Goal: Task Accomplishment & Management: Manage account settings

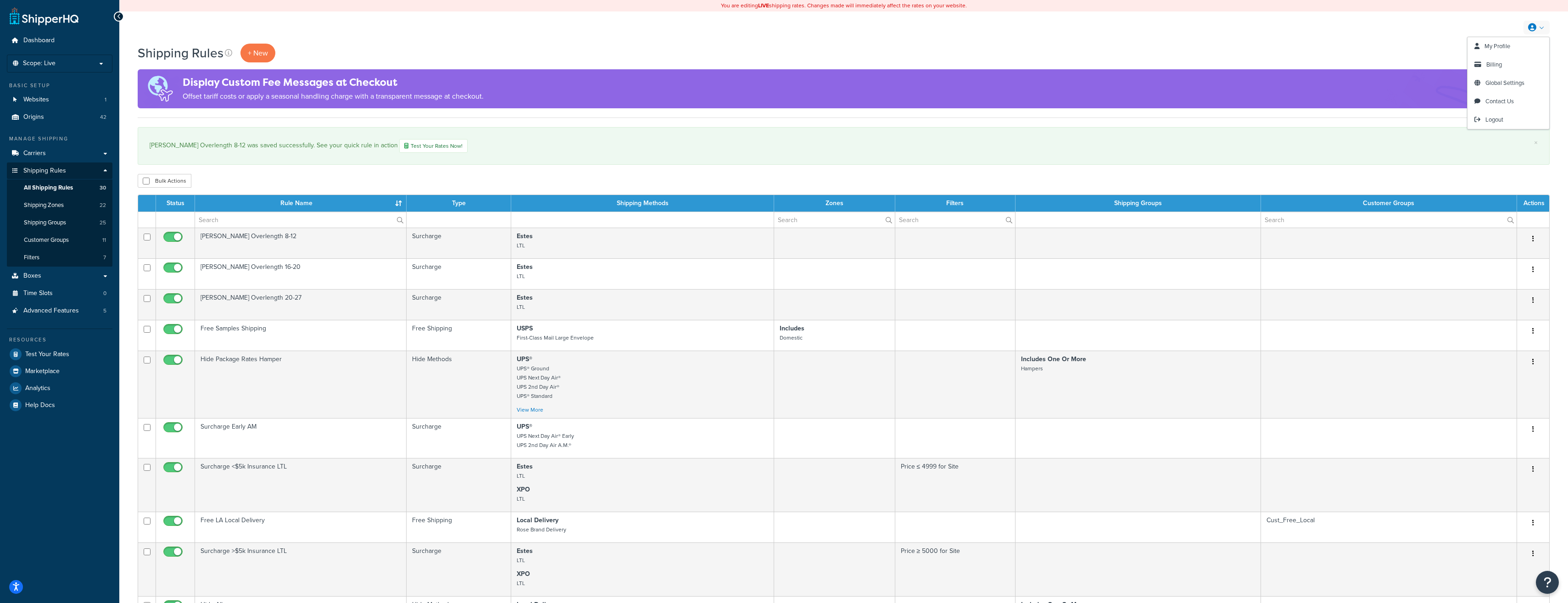
click at [1535, 29] on icon at bounding box center [1532, 28] width 9 height 9
click at [1487, 120] on span "Logout" at bounding box center [1494, 119] width 18 height 9
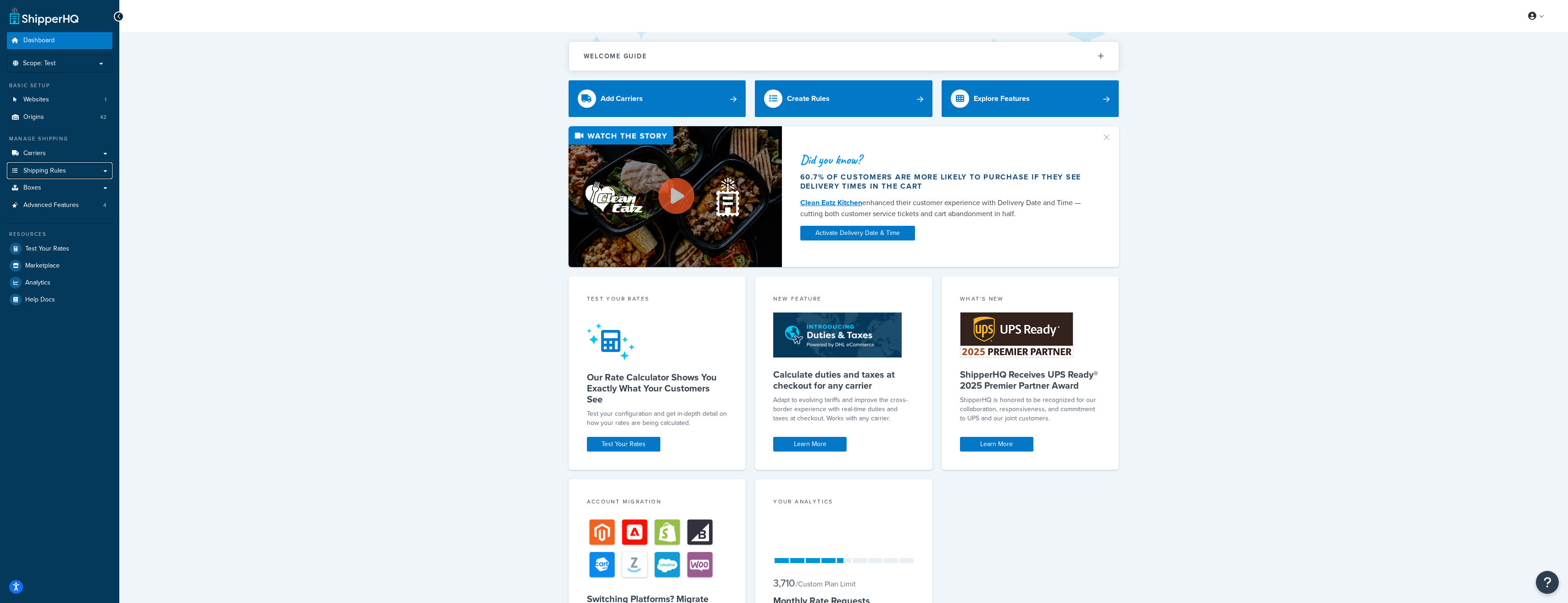
click at [67, 169] on link "Shipping Rules" at bounding box center [59, 171] width 106 height 17
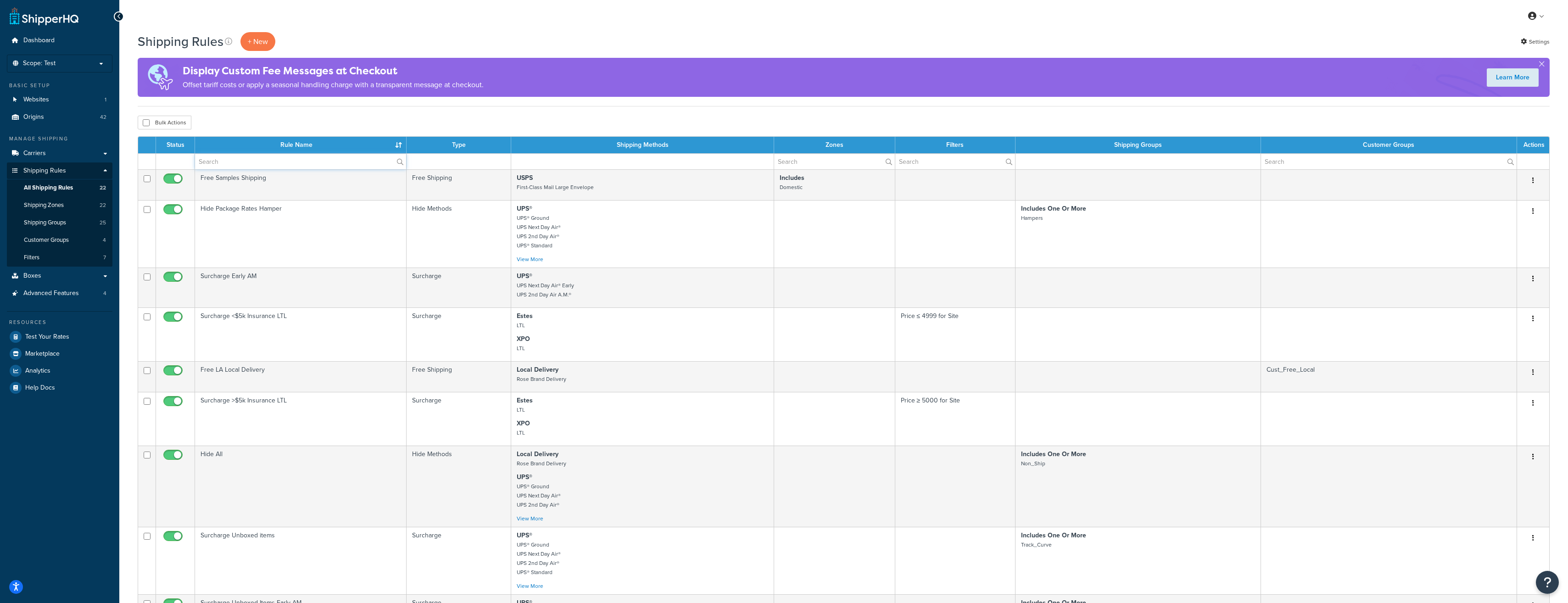
click at [313, 159] on input "text" at bounding box center [300, 161] width 211 height 16
type input "Surcharge"
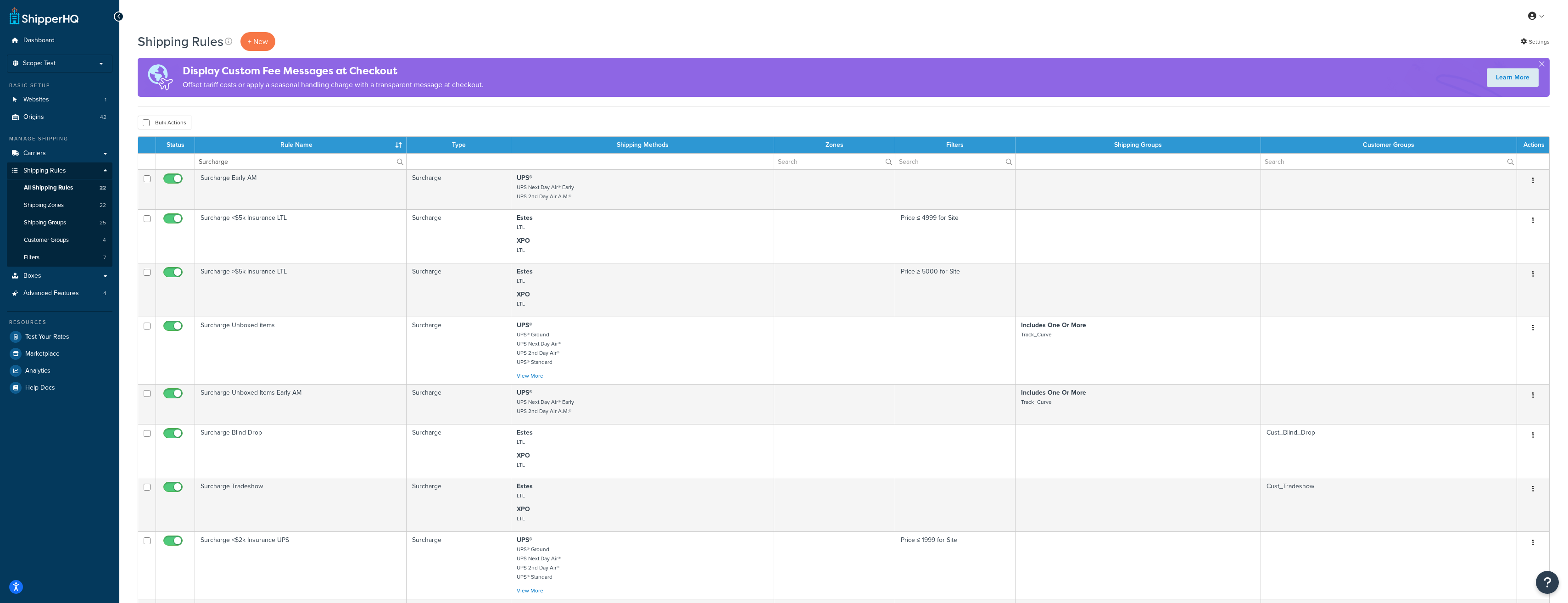
click at [399, 161] on label "Surcharge" at bounding box center [300, 161] width 211 height 16
click at [399, 161] on input "Surcharge" at bounding box center [300, 161] width 211 height 16
drag, startPoint x: 237, startPoint y: 435, endPoint x: 525, endPoint y: 424, distance: 288.2
click at [237, 435] on td "Surcharge Blind Drop" at bounding box center [301, 451] width 212 height 54
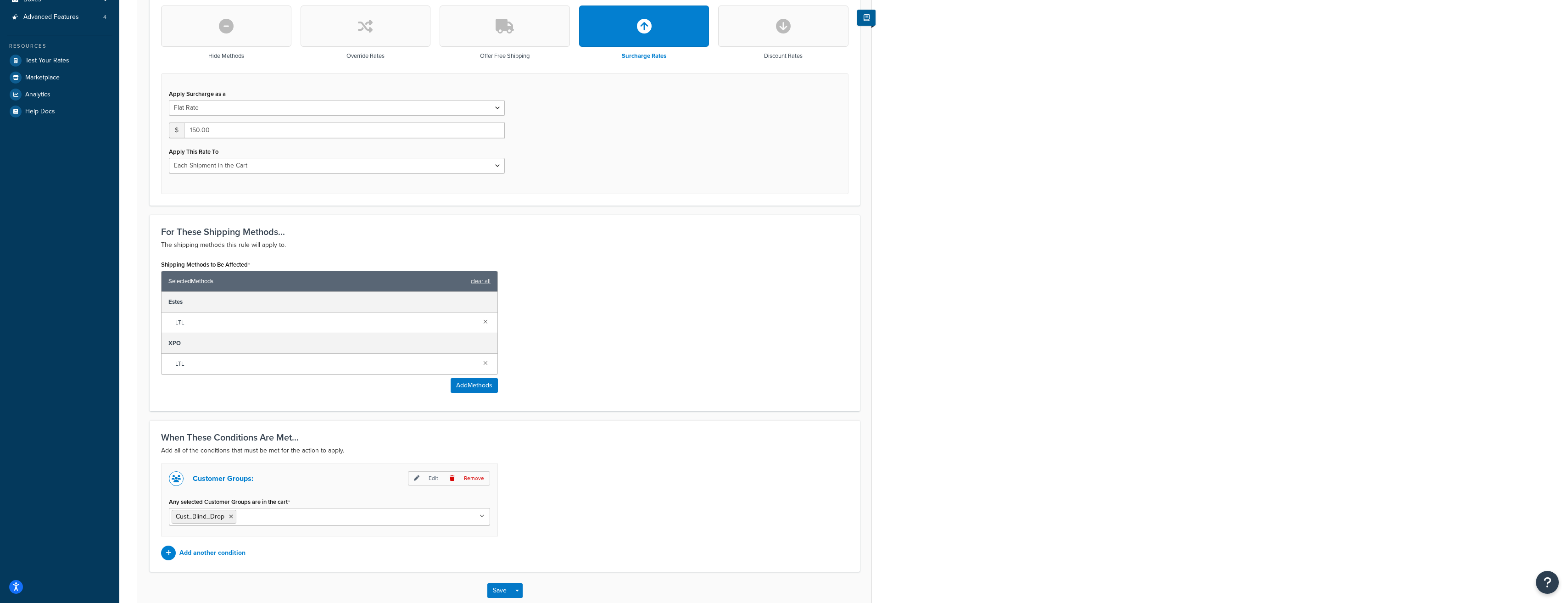
scroll to position [100, 0]
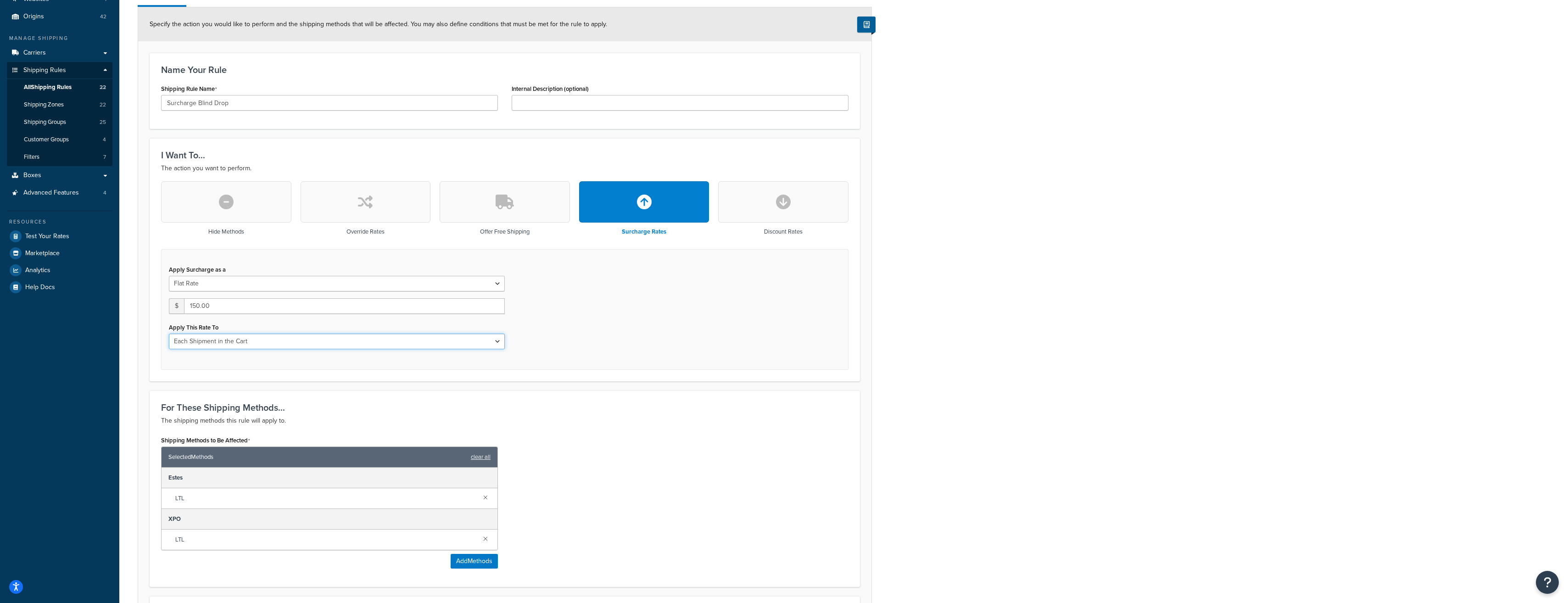
click at [499, 339] on select "Entire Cart Each Shipment in the Cart Each Origin in the Cart Each Shipping Gro…" at bounding box center [336, 342] width 336 height 16
select select "ENTIRE_CART"
click at [169, 334] on select "Entire Cart Each Shipment in the Cart Each Origin in the Cart Each Shipping Gro…" at bounding box center [336, 342] width 336 height 16
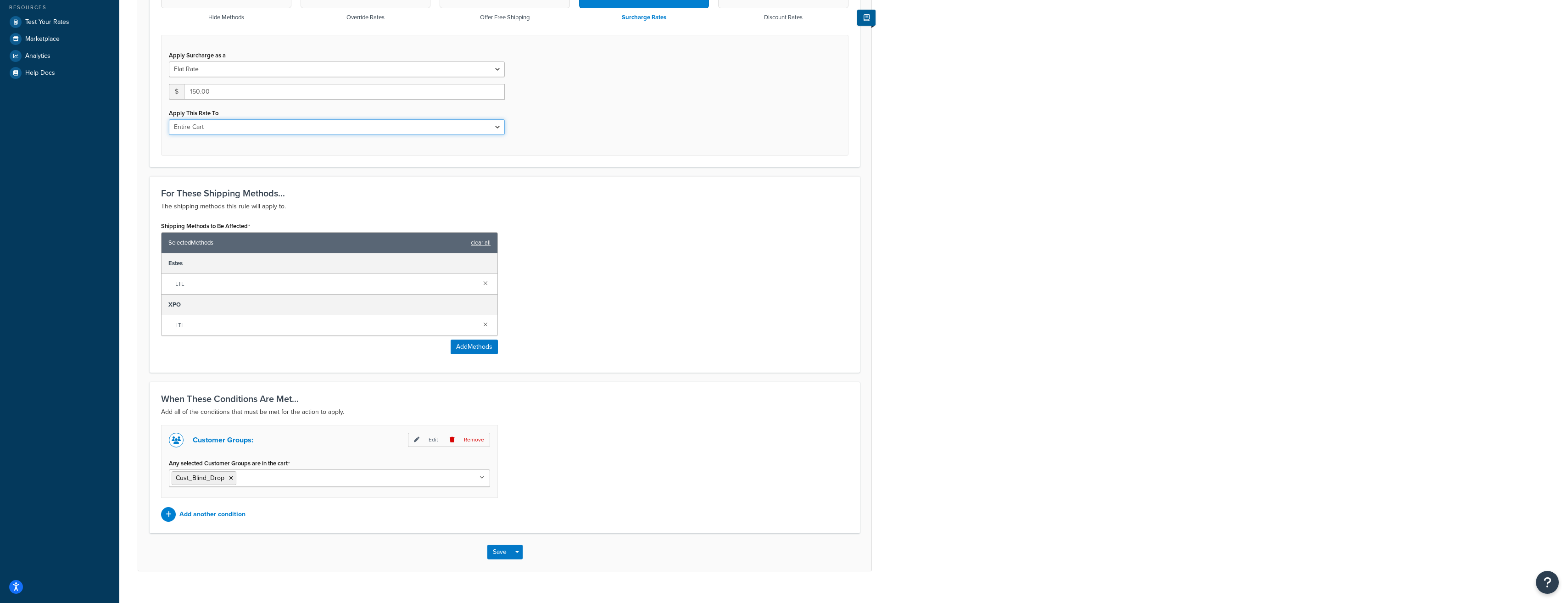
scroll to position [330, 0]
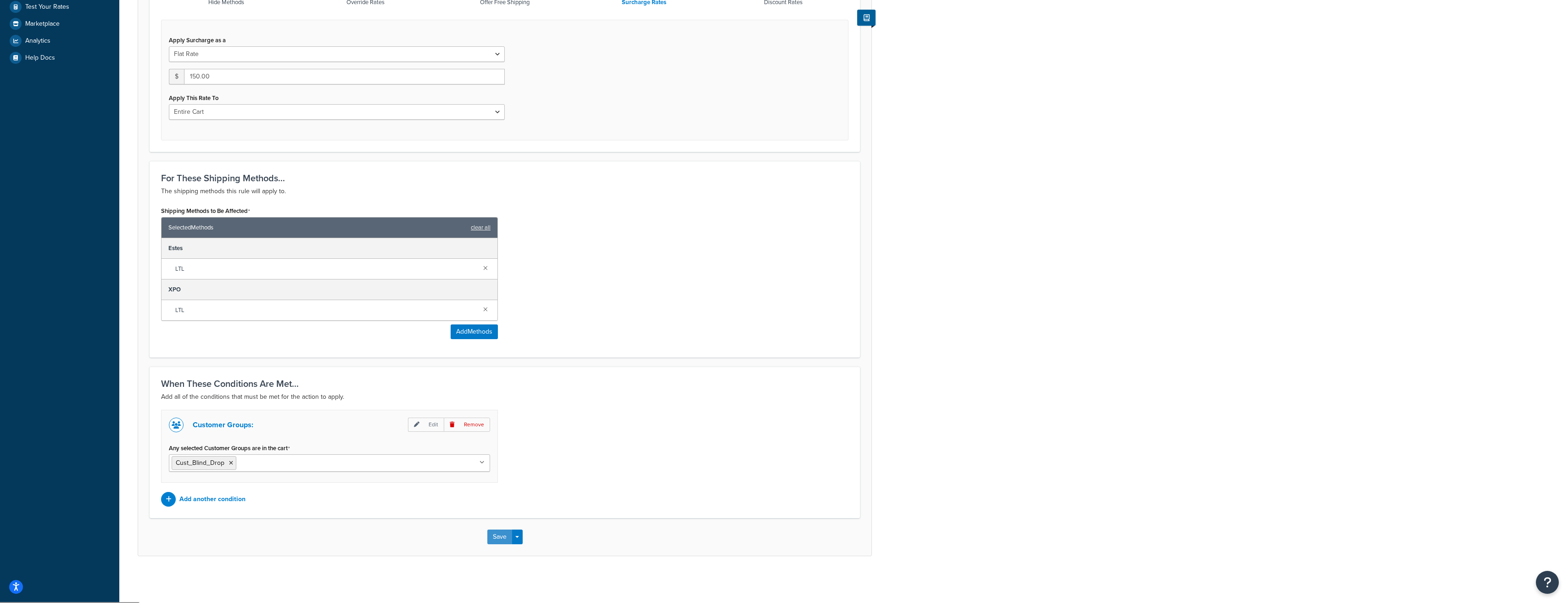
drag, startPoint x: 499, startPoint y: 540, endPoint x: 509, endPoint y: 531, distance: 13.5
click at [499, 539] on button "Save" at bounding box center [499, 537] width 25 height 15
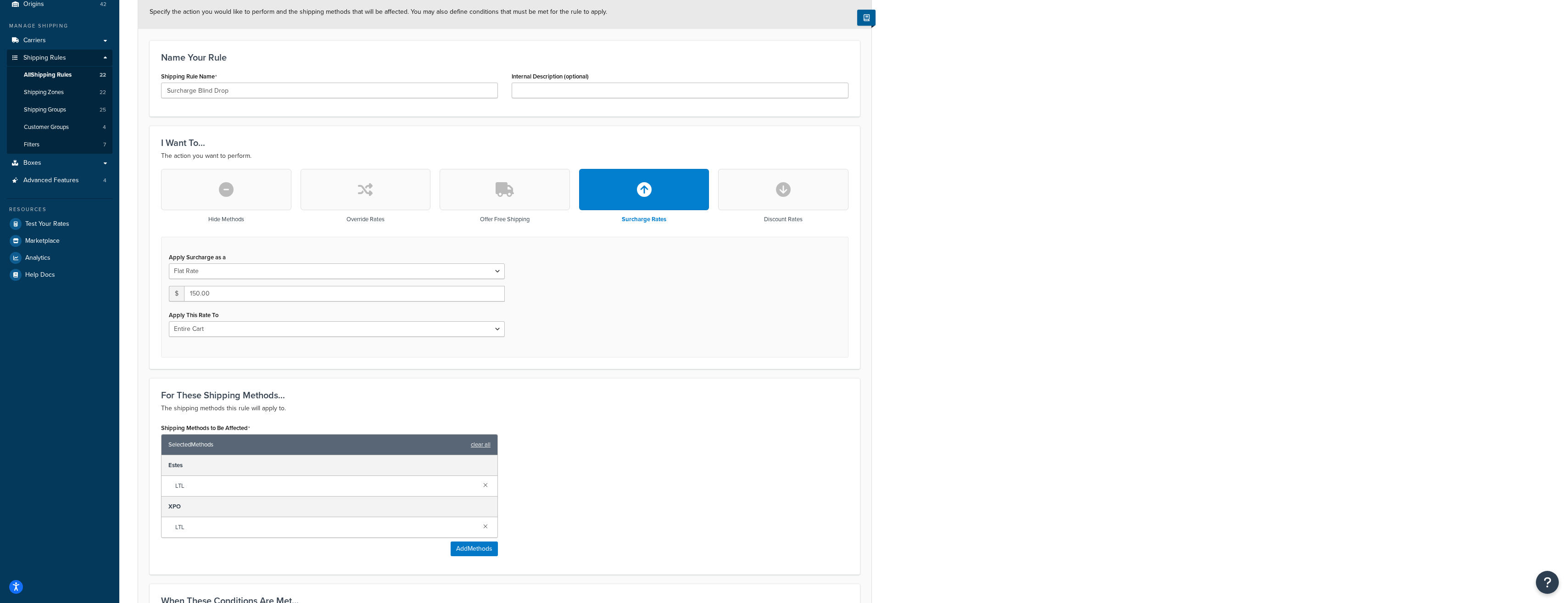
scroll to position [138, 0]
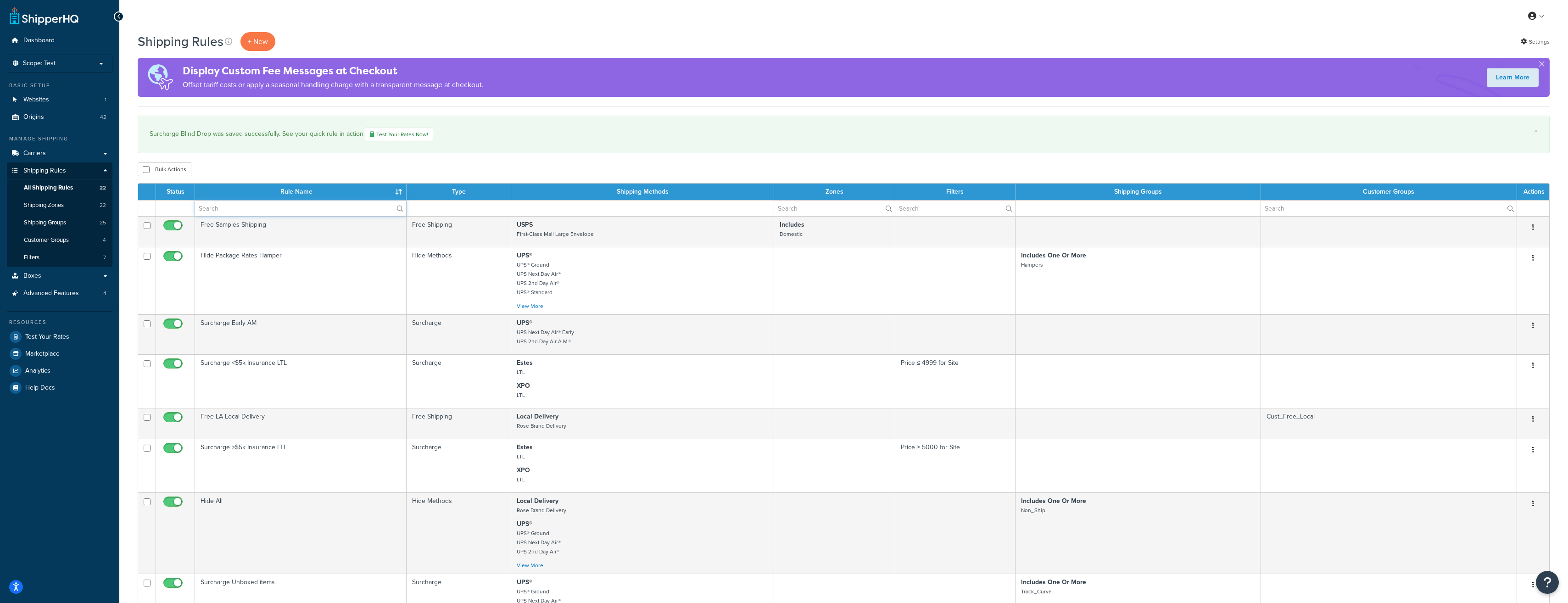
click at [288, 211] on input "text" at bounding box center [300, 209] width 211 height 16
type input "[PERSON_NAME]"
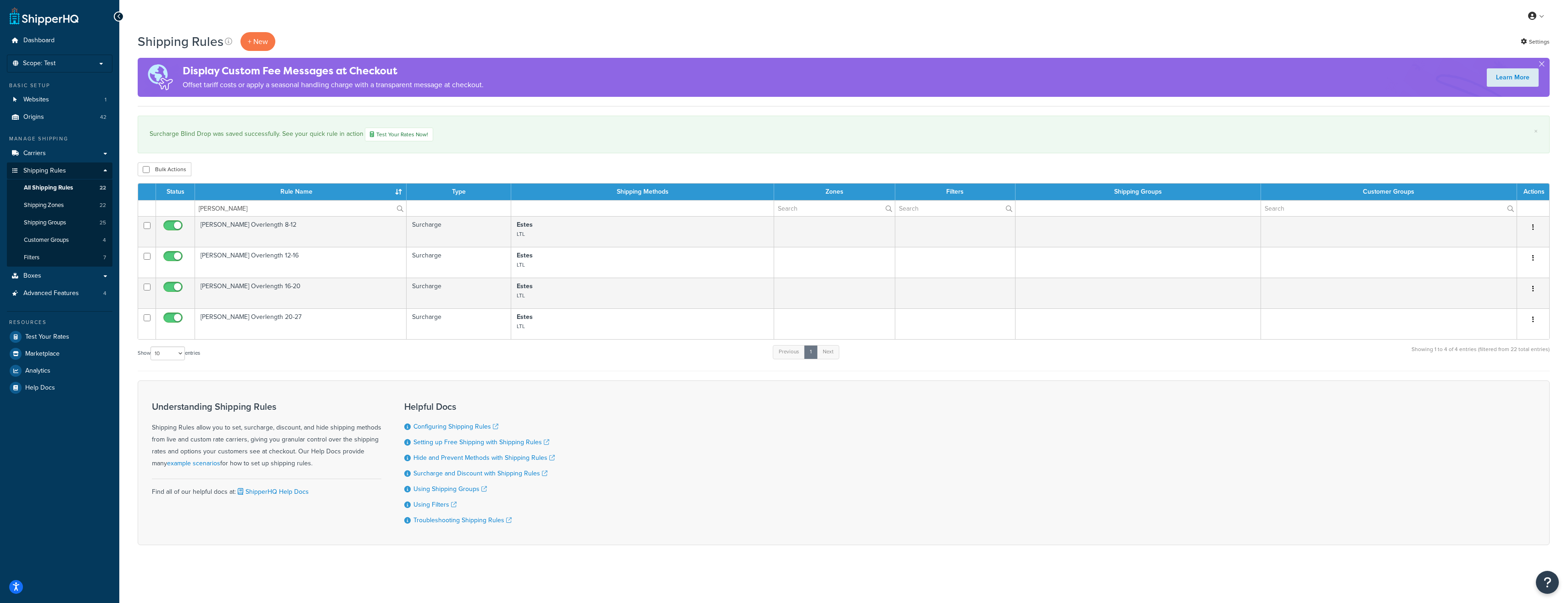
click at [289, 235] on td "[PERSON_NAME] Overlength 8-12" at bounding box center [301, 232] width 212 height 31
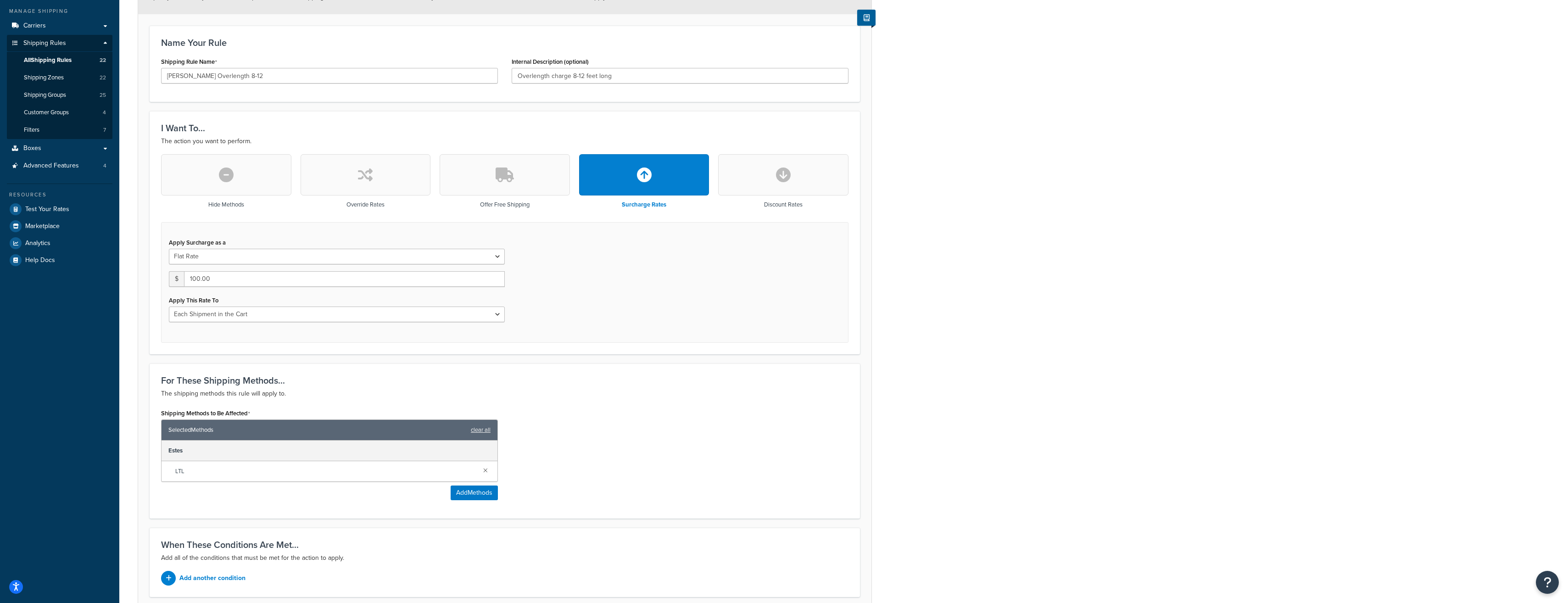
scroll to position [138, 0]
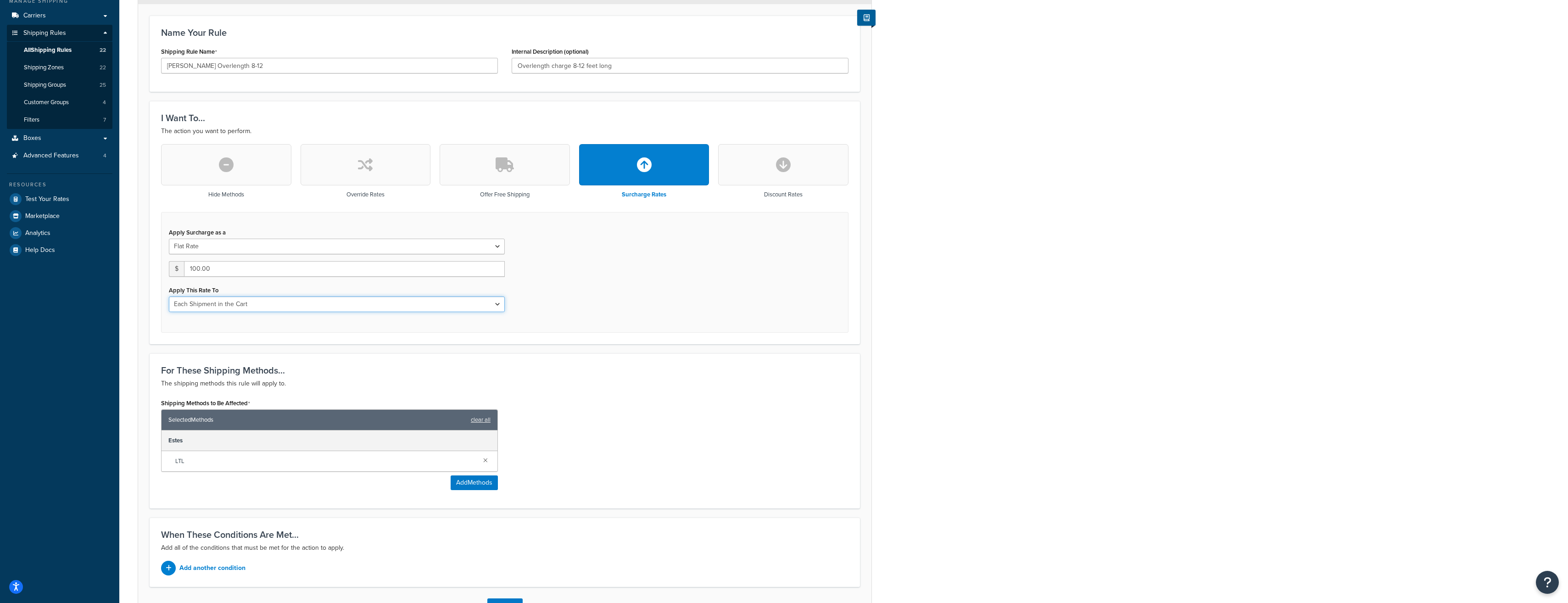
click at [498, 305] on select "Entire Cart Each Shipment in the Cart Each Origin in the Cart Each Shipping Gro…" at bounding box center [336, 305] width 336 height 16
select select "LOCATION"
click at [169, 297] on select "Entire Cart Each Shipment in the Cart Each Origin in the Cart Each Shipping Gro…" at bounding box center [336, 305] width 336 height 16
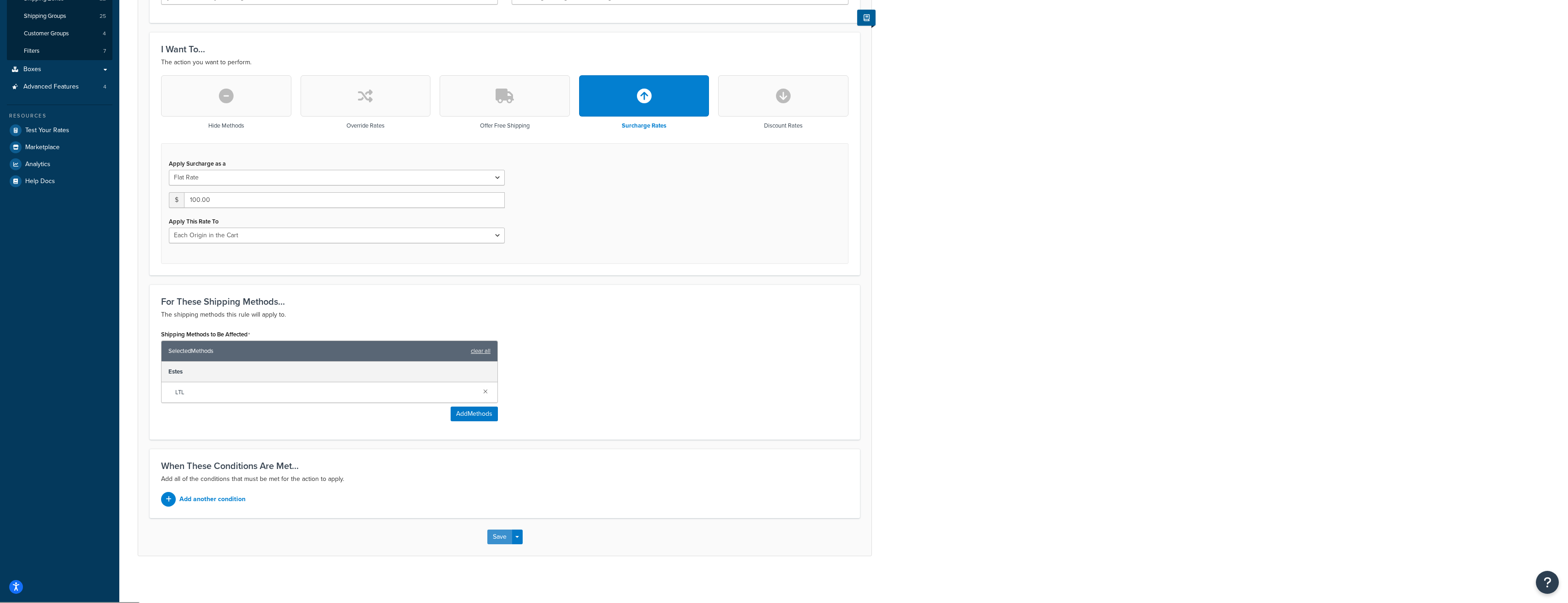
click at [501, 540] on button "Save" at bounding box center [499, 537] width 25 height 15
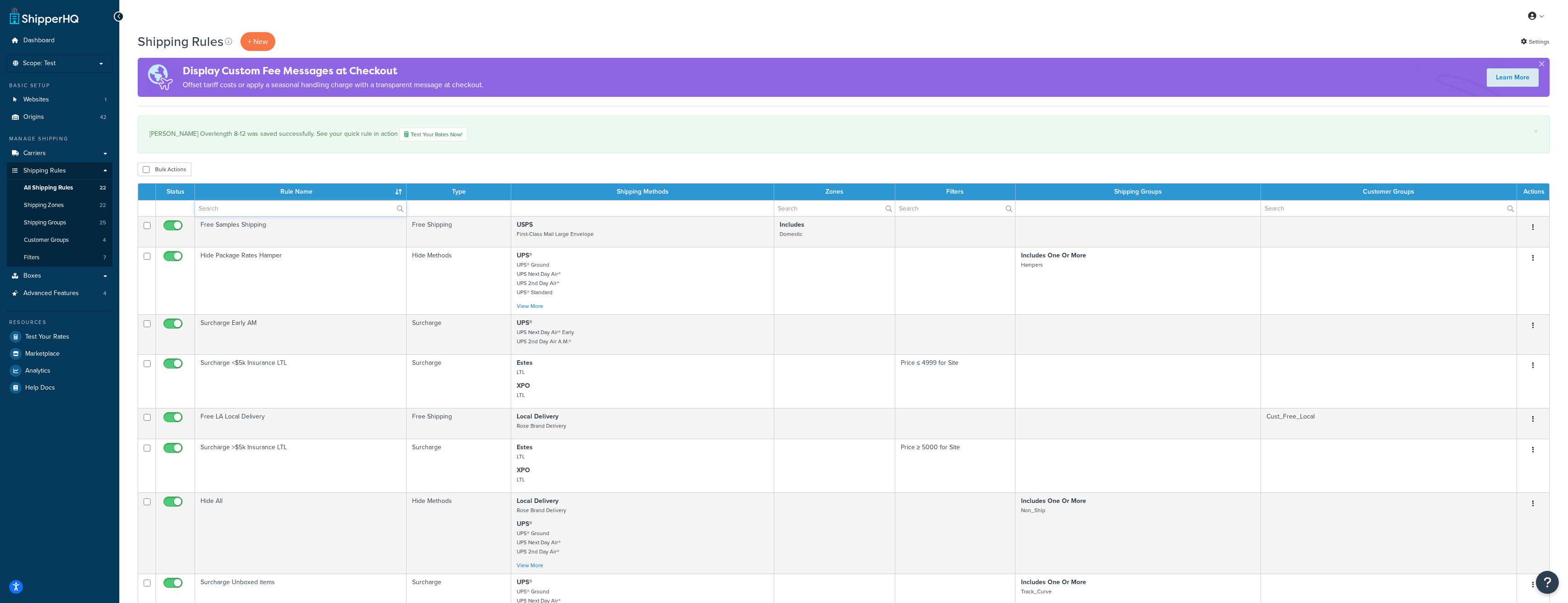
click at [303, 209] on input "text" at bounding box center [300, 209] width 211 height 16
type input "[PERSON_NAME]"
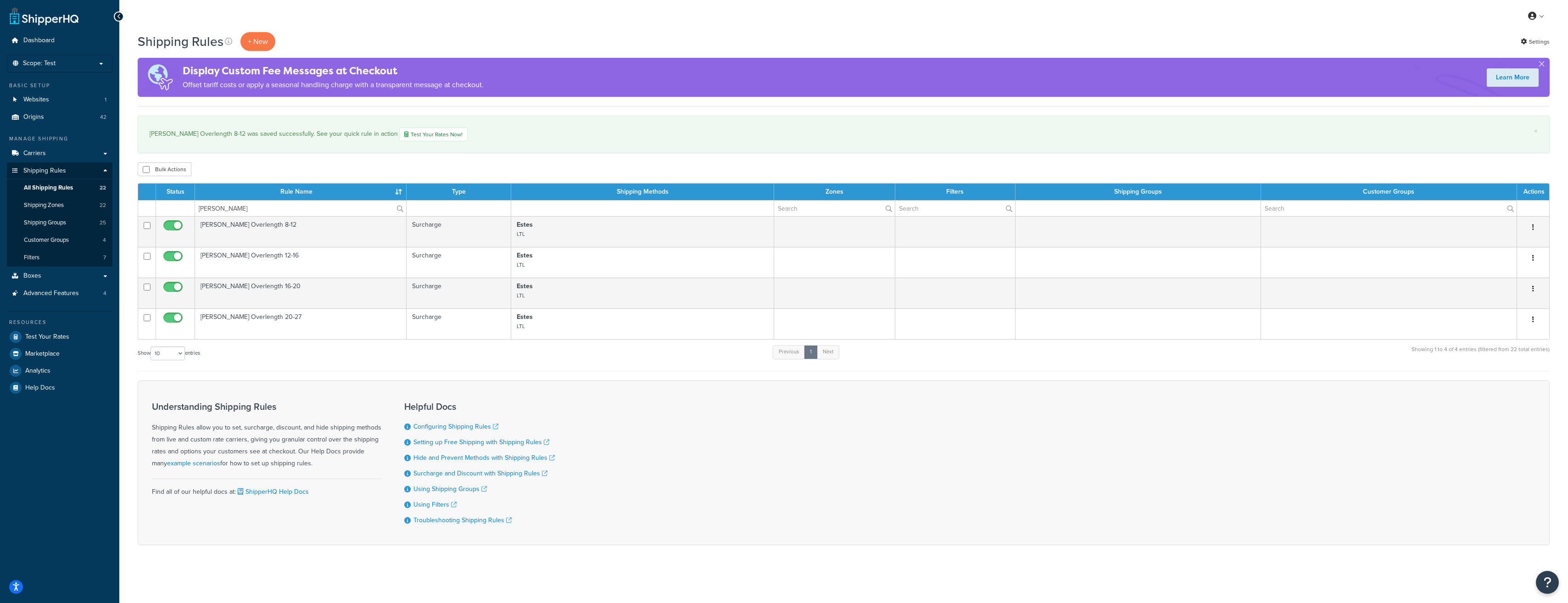
click at [399, 209] on label "estes" at bounding box center [300, 209] width 211 height 16
click at [399, 209] on input "estes" at bounding box center [300, 209] width 211 height 16
click at [274, 261] on td "[PERSON_NAME] Overlength 12-16" at bounding box center [301, 262] width 212 height 31
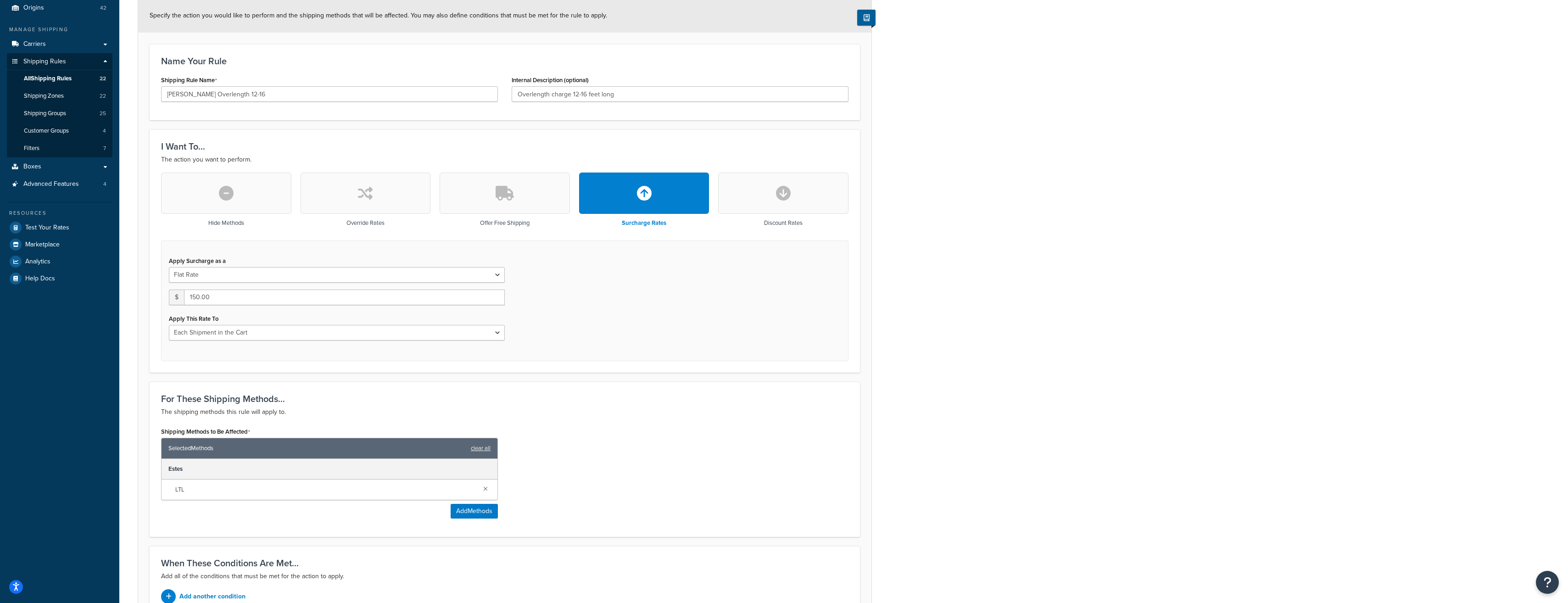
scroll to position [138, 0]
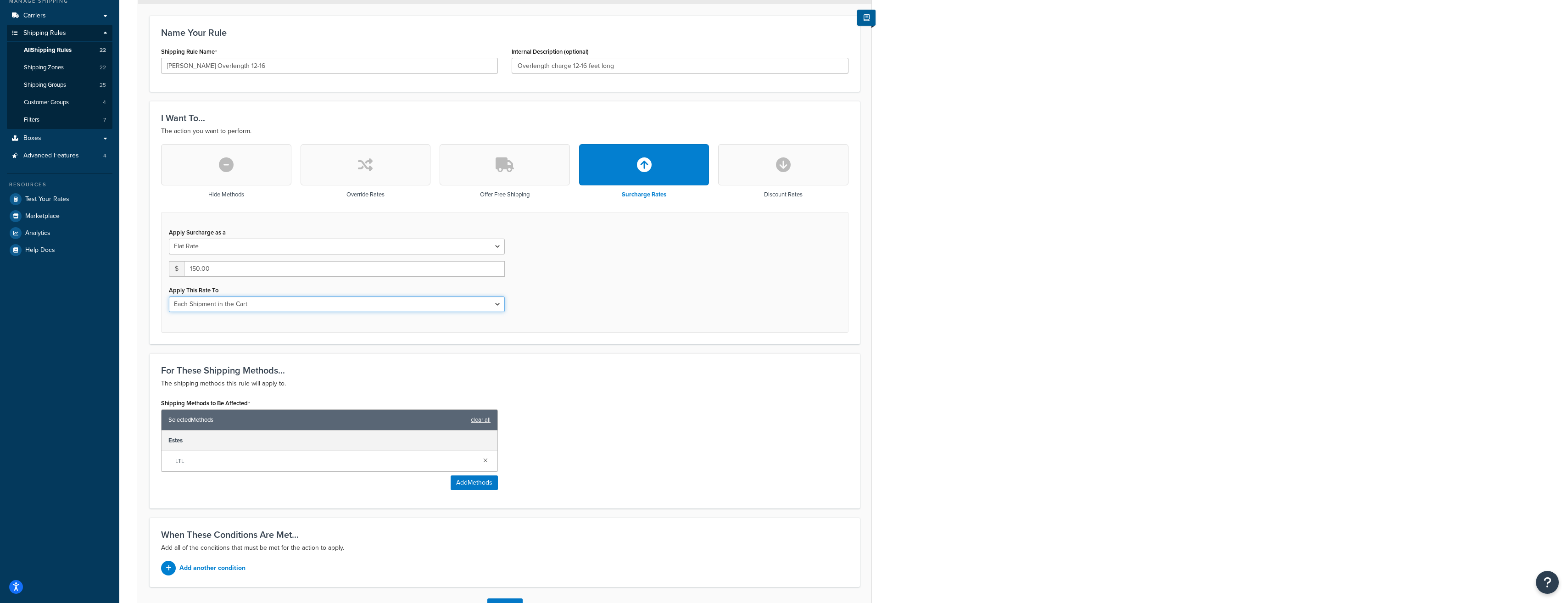
click at [499, 306] on select "Entire Cart Each Shipment in the Cart Each Origin in the Cart Each Shipping Gro…" at bounding box center [336, 305] width 336 height 16
select select "LOCATION"
click at [169, 297] on select "Entire Cart Each Shipment in the Cart Each Origin in the Cart Each Shipping Gro…" at bounding box center [336, 305] width 336 height 16
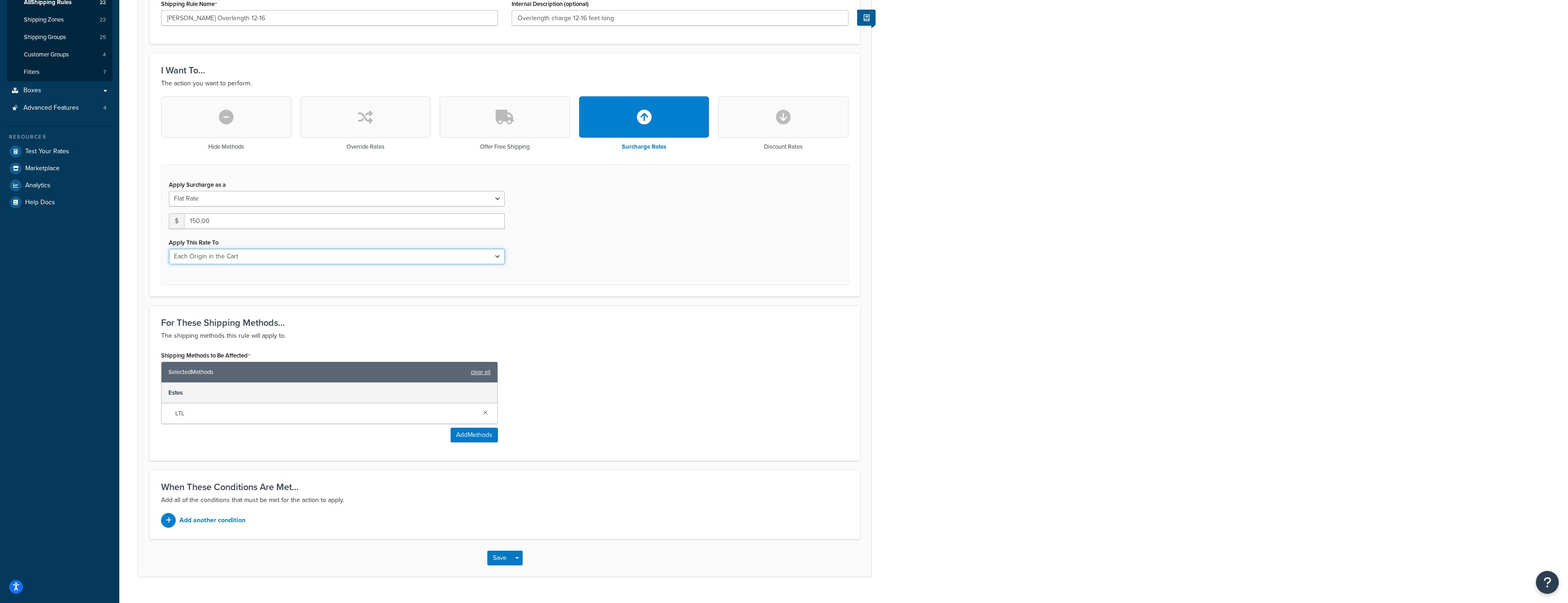
scroll to position [207, 0]
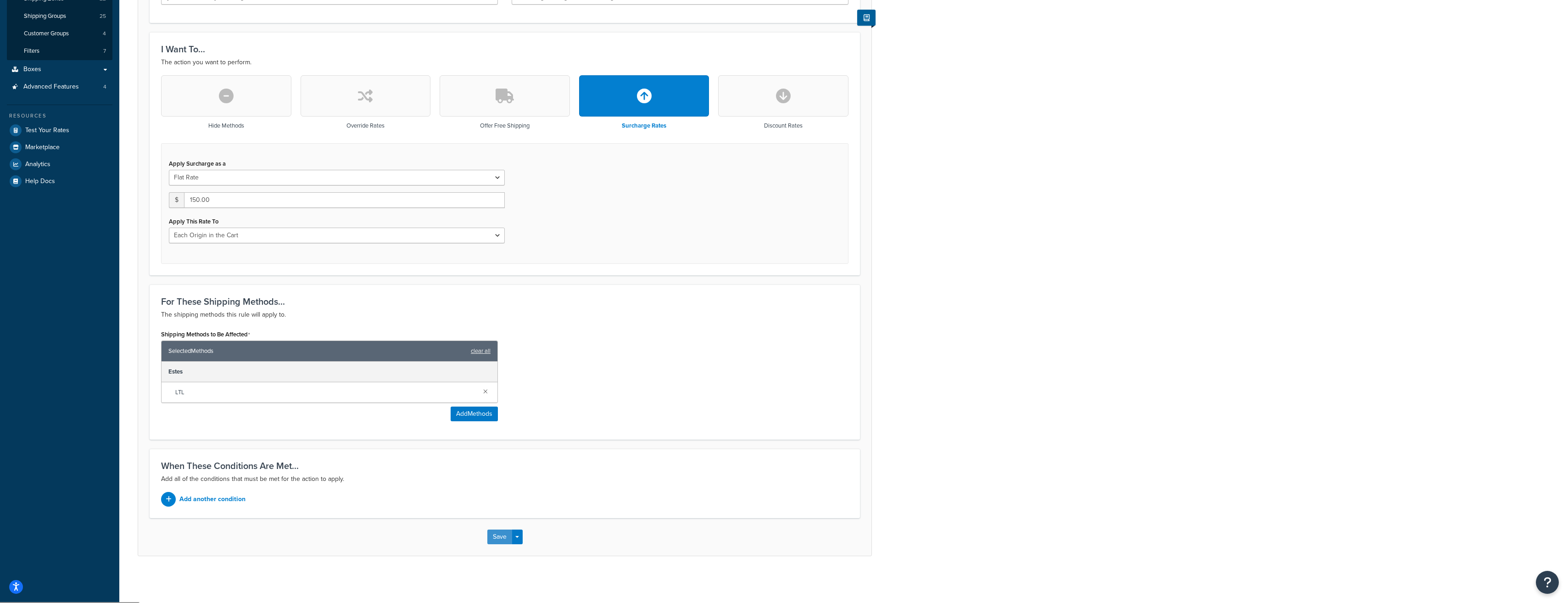
click at [503, 536] on button "Save" at bounding box center [499, 537] width 25 height 15
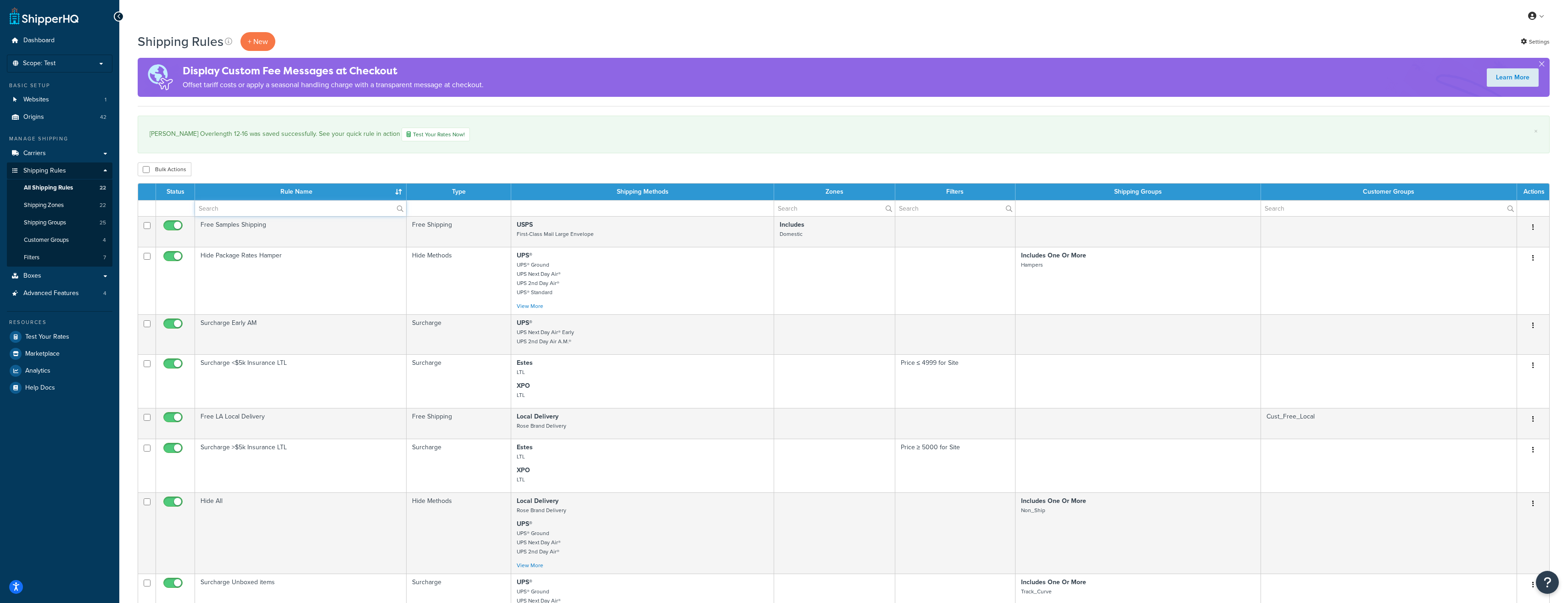
click at [321, 211] on input "text" at bounding box center [300, 209] width 211 height 16
type input "estes"
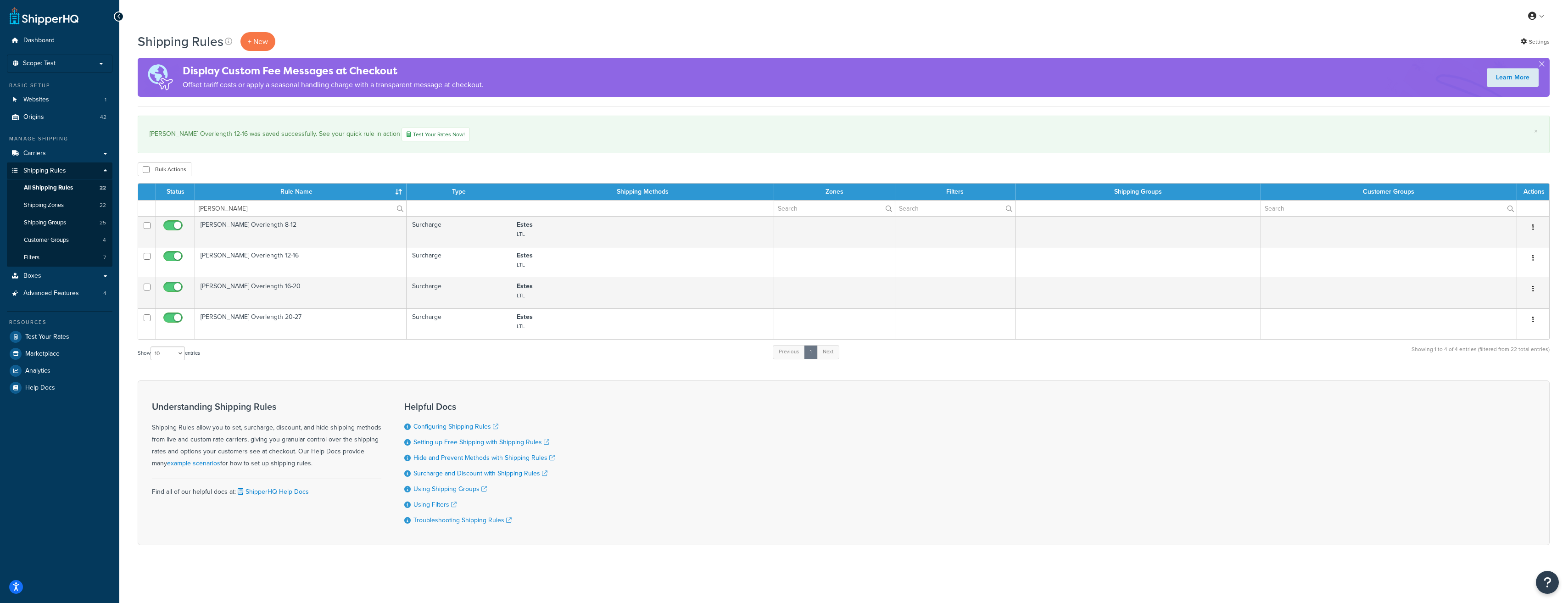
click at [278, 284] on td "[PERSON_NAME] Overlength 16-20" at bounding box center [301, 293] width 212 height 31
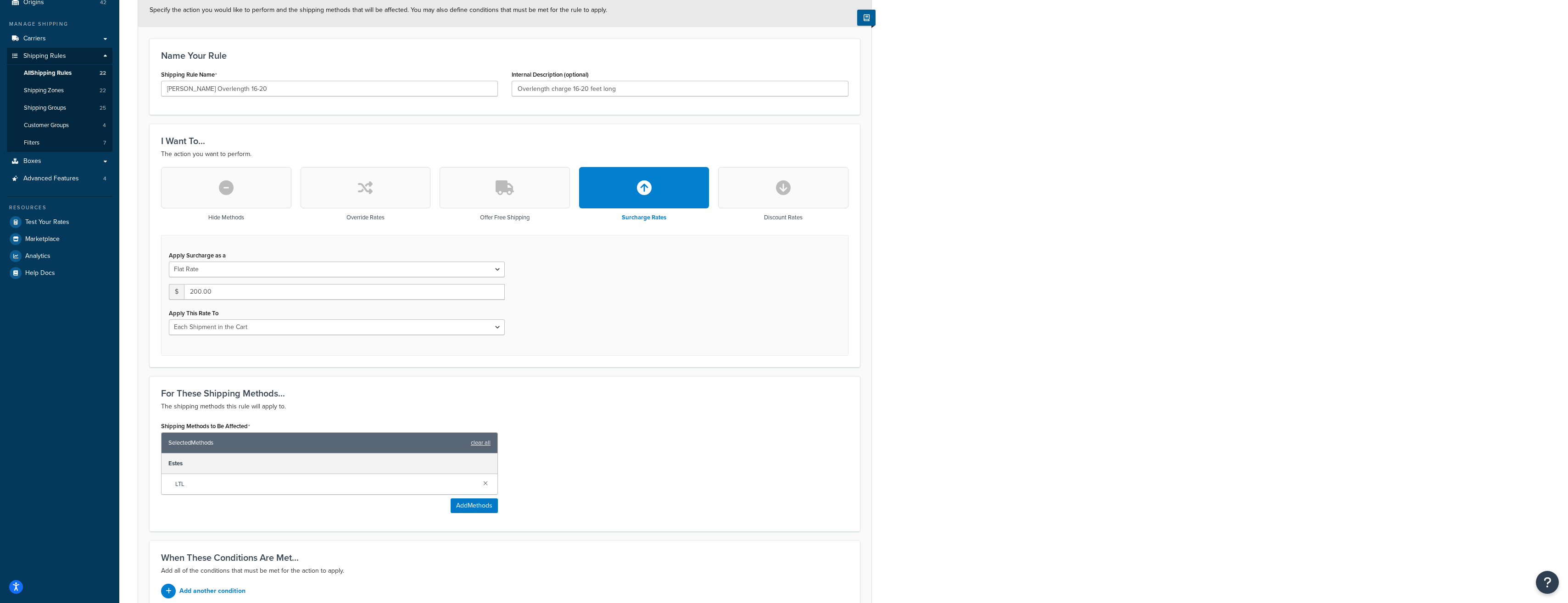
scroll to position [138, 0]
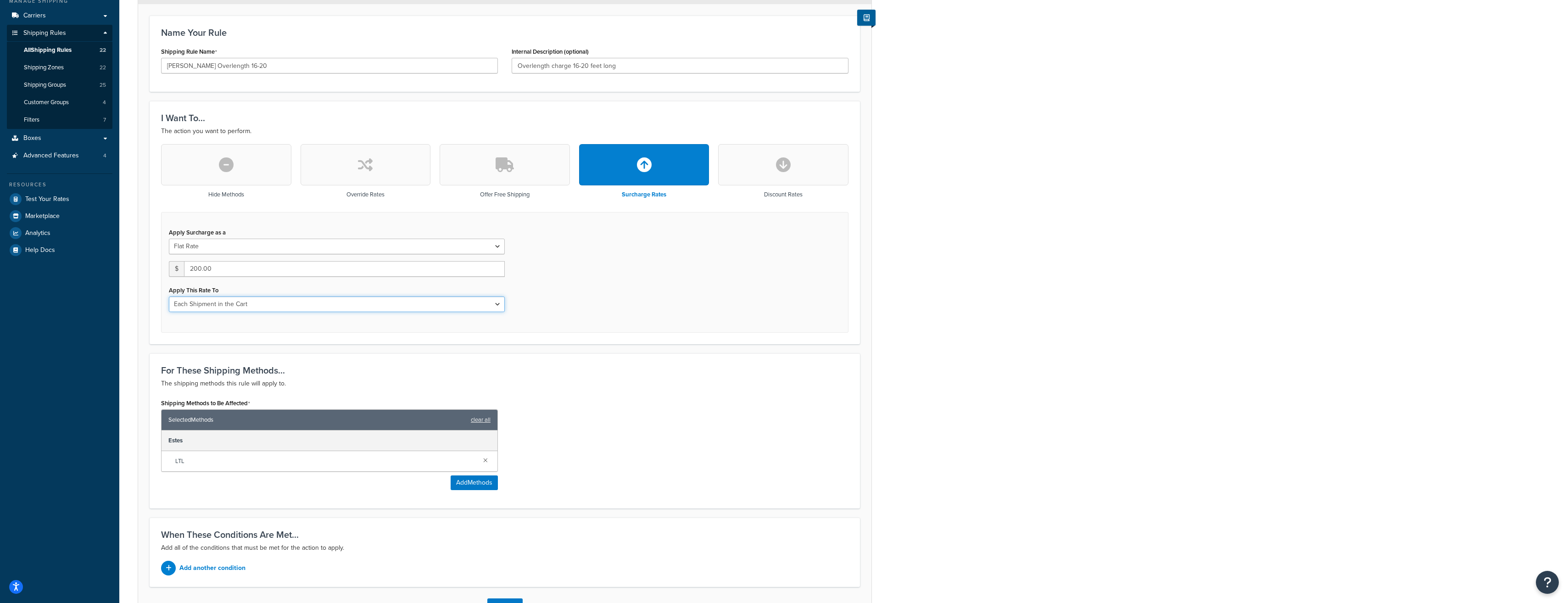
click at [350, 302] on select "Entire Cart Each Shipment in the Cart Each Origin in the Cart Each Shipping Gro…" at bounding box center [336, 305] width 336 height 16
select select "LOCATION"
click at [169, 297] on select "Entire Cart Each Shipment in the Cart Each Origin in the Cart Each Shipping Gro…" at bounding box center [336, 305] width 336 height 16
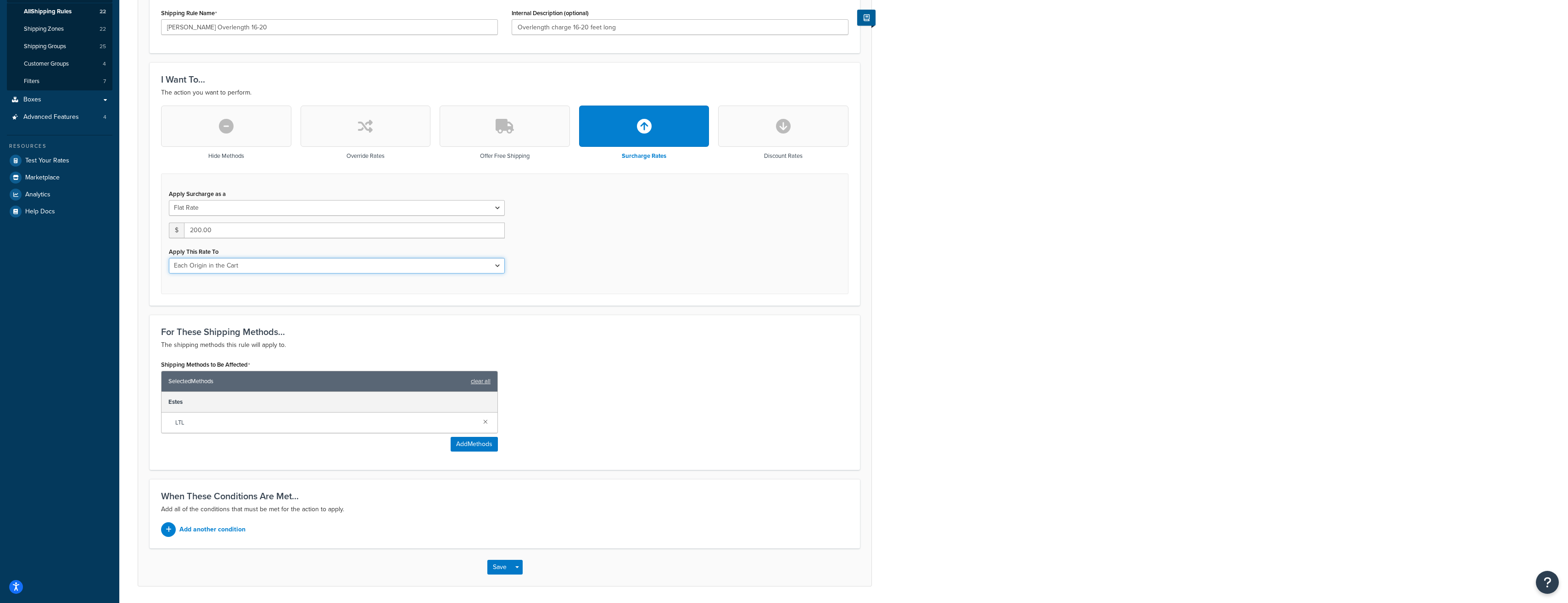
scroll to position [207, 0]
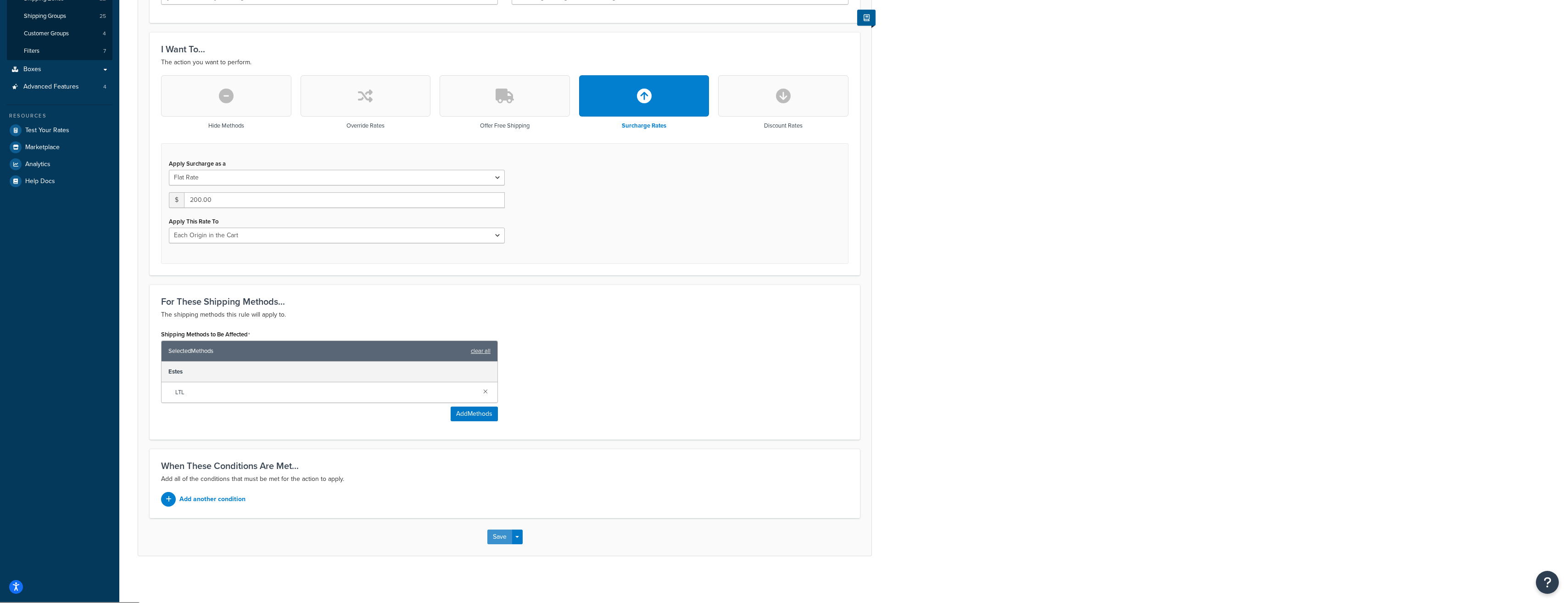
click at [498, 542] on button "Save" at bounding box center [499, 537] width 25 height 15
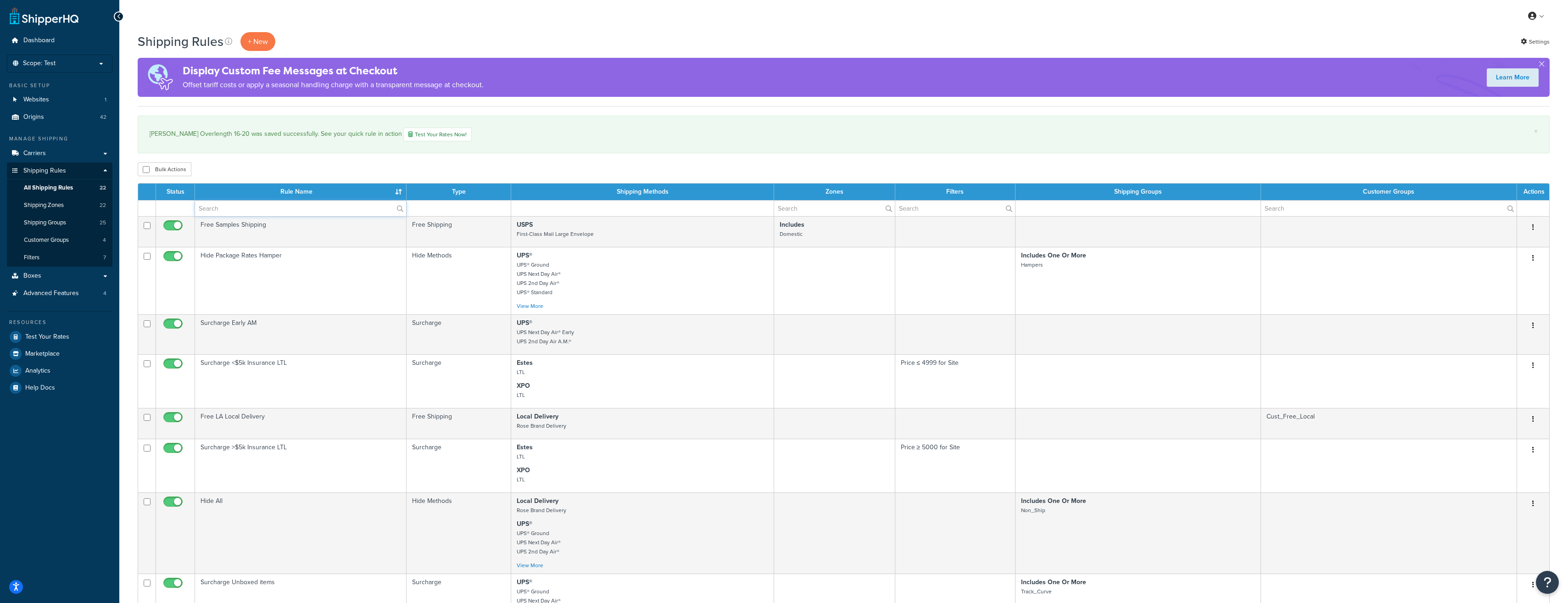
click at [227, 208] on input "text" at bounding box center [300, 209] width 211 height 16
type input "estes"
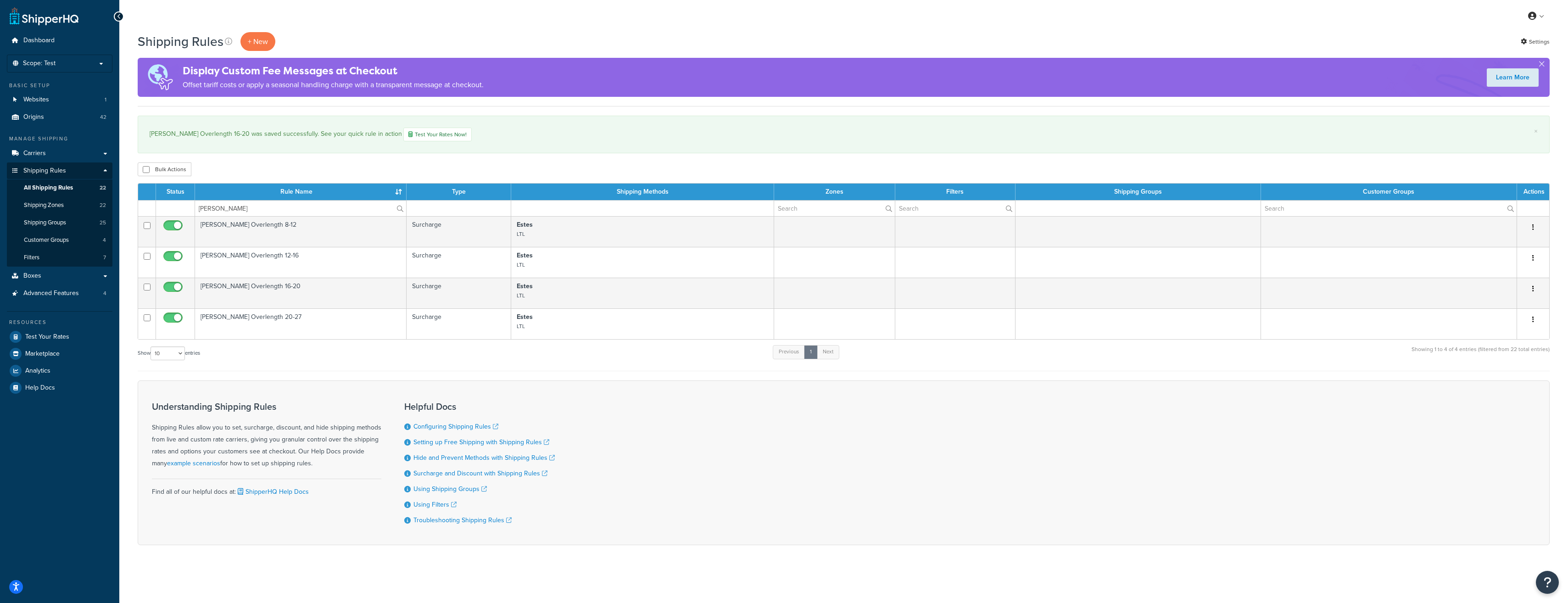
drag, startPoint x: 246, startPoint y: 325, endPoint x: 282, endPoint y: 330, distance: 36.3
click at [246, 324] on td "Estes Overlength 20-27" at bounding box center [301, 324] width 212 height 31
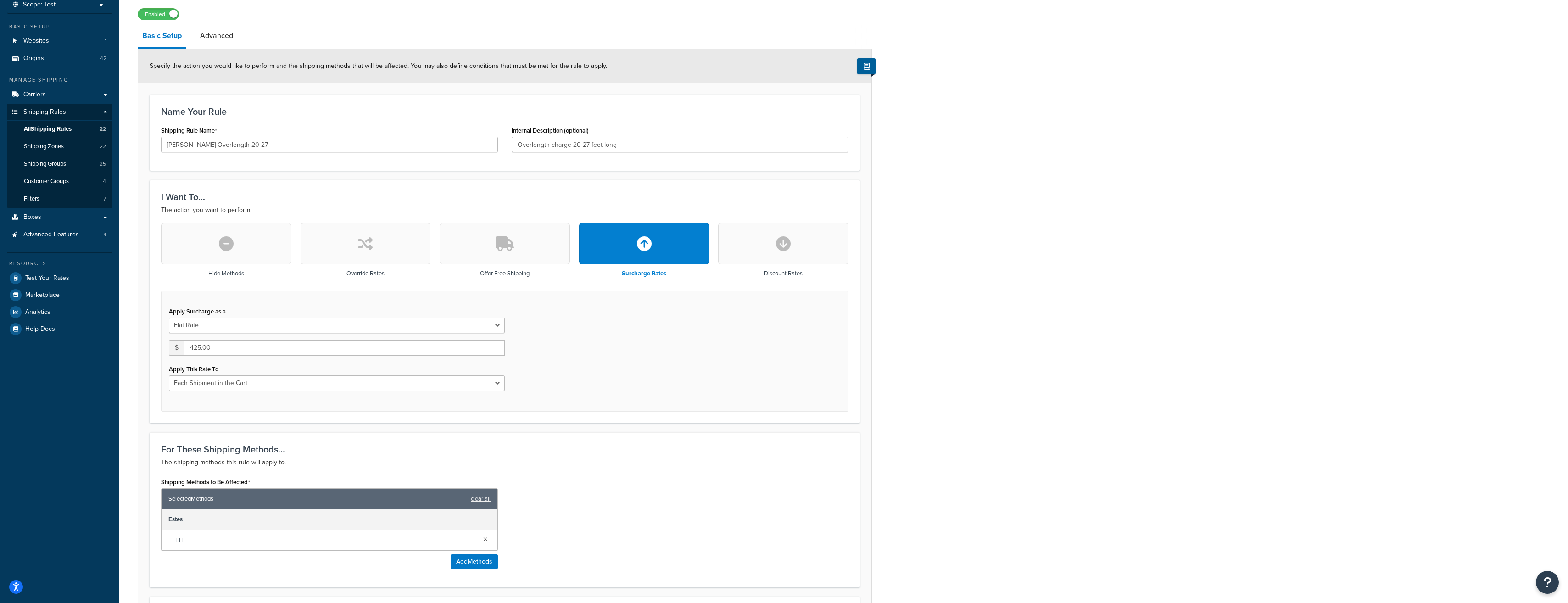
scroll to position [138, 0]
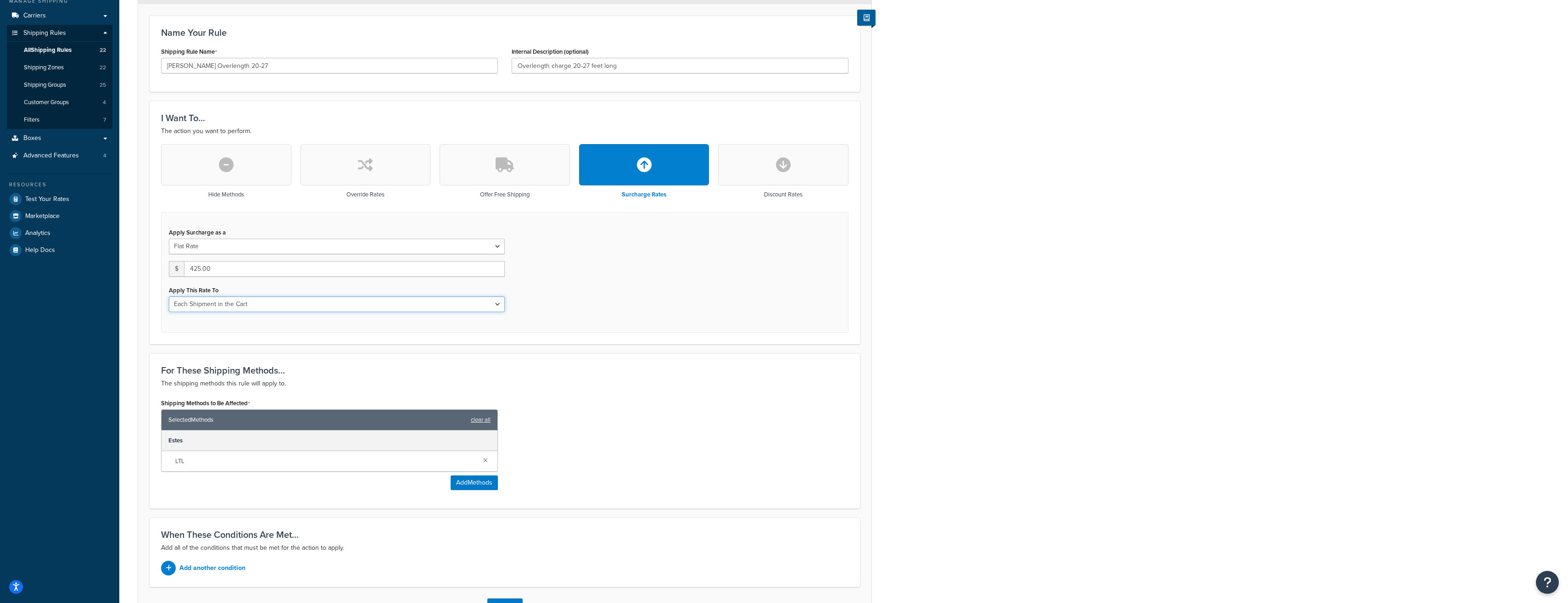
click at [323, 305] on select "Entire Cart Each Shipment in the Cart Each Origin in the Cart Each Shipping Gro…" at bounding box center [336, 305] width 336 height 16
select select "LOCATION"
click at [169, 297] on select "Entire Cart Each Shipment in the Cart Each Origin in the Cart Each Shipping Gro…" at bounding box center [336, 305] width 336 height 16
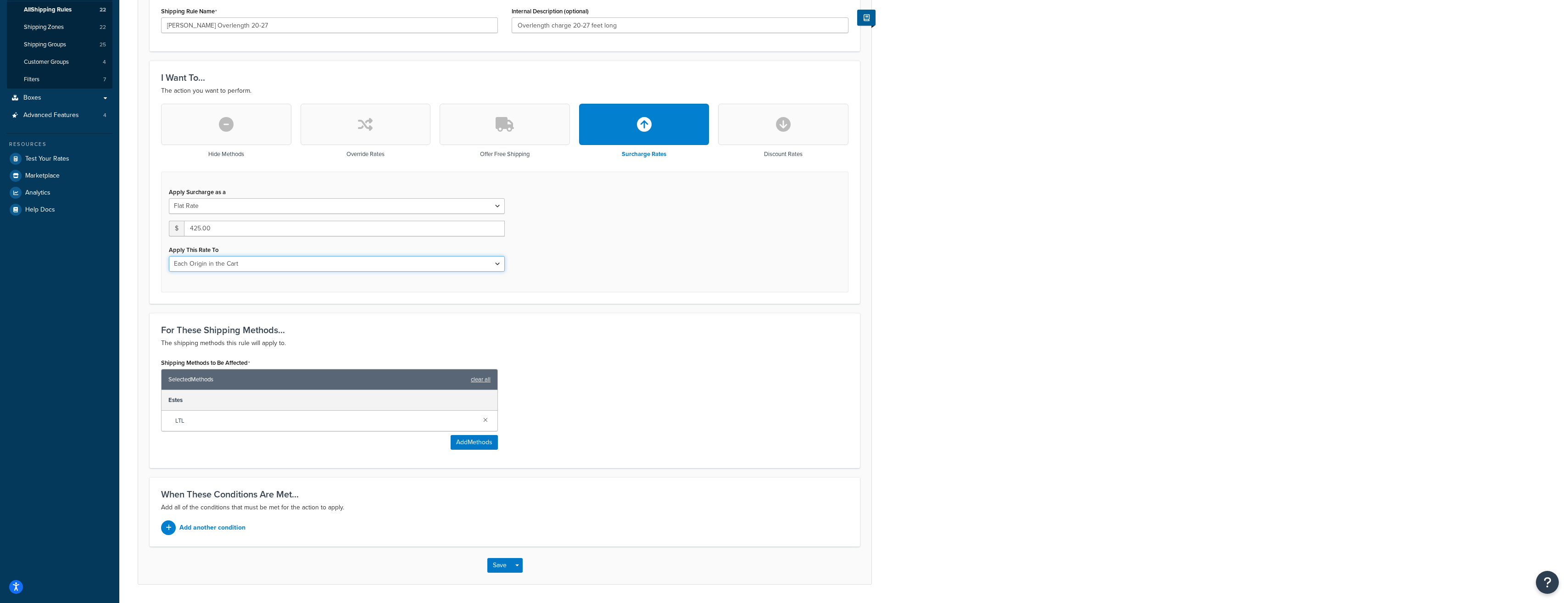
scroll to position [207, 0]
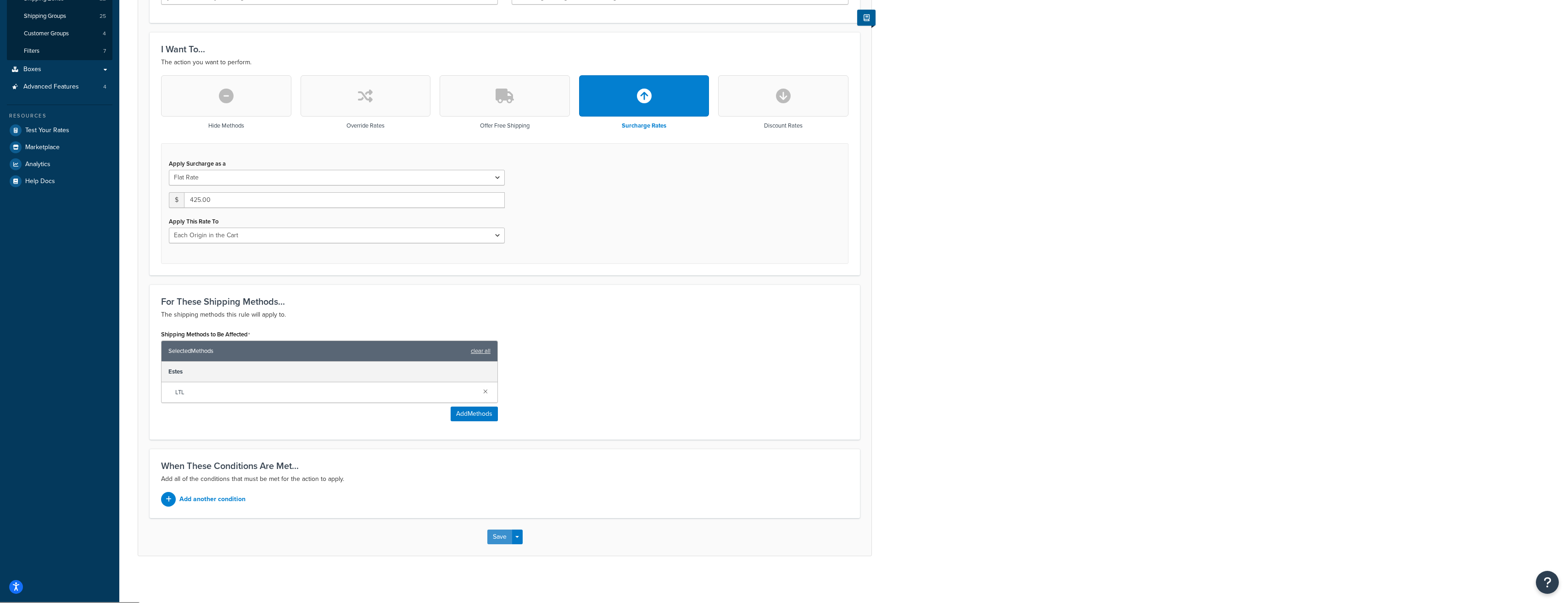
click at [497, 537] on button "Save" at bounding box center [499, 537] width 25 height 15
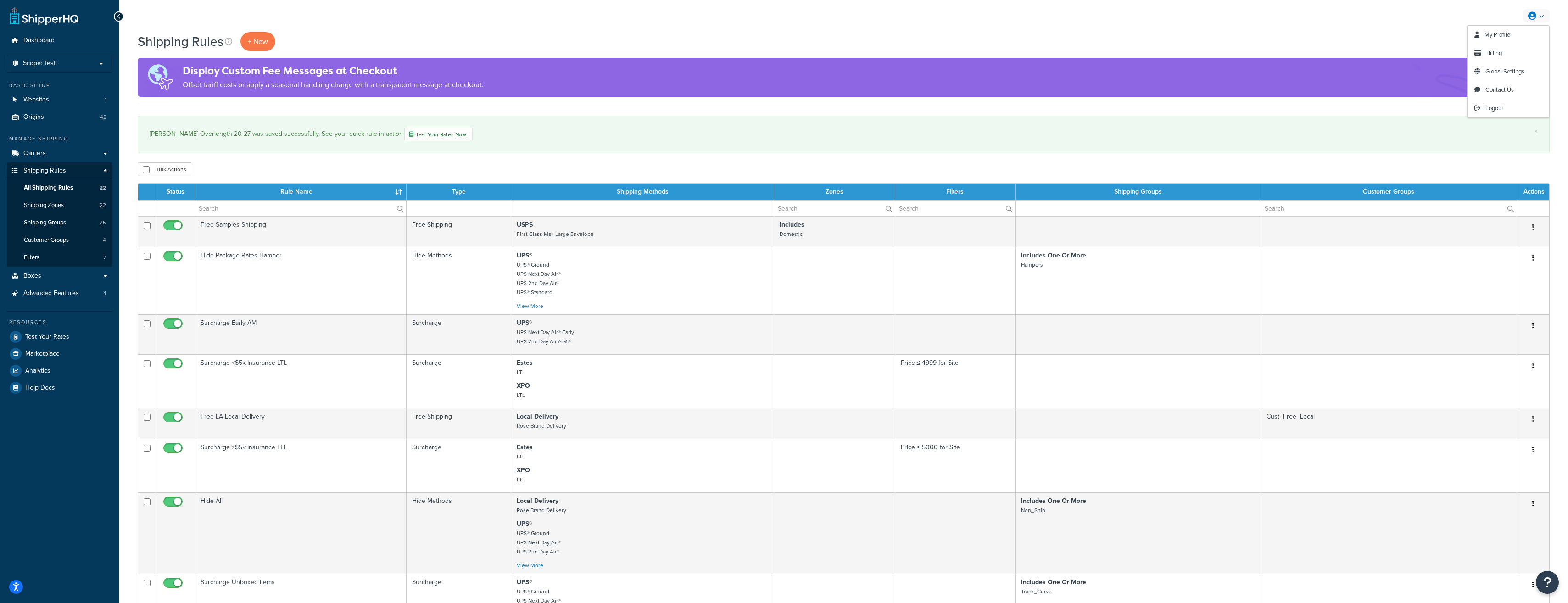
click at [1496, 102] on link "Logout" at bounding box center [1508, 108] width 82 height 18
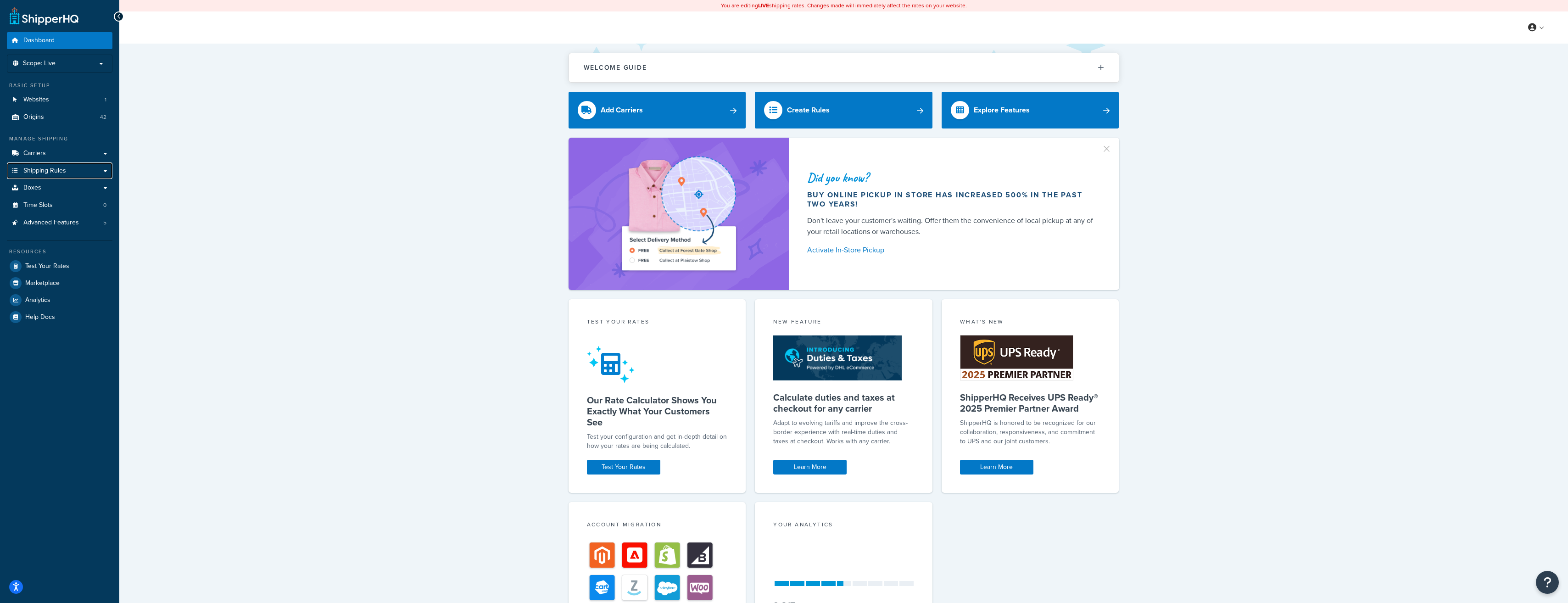
click at [53, 168] on span "Shipping Rules" at bounding box center [45, 171] width 43 height 8
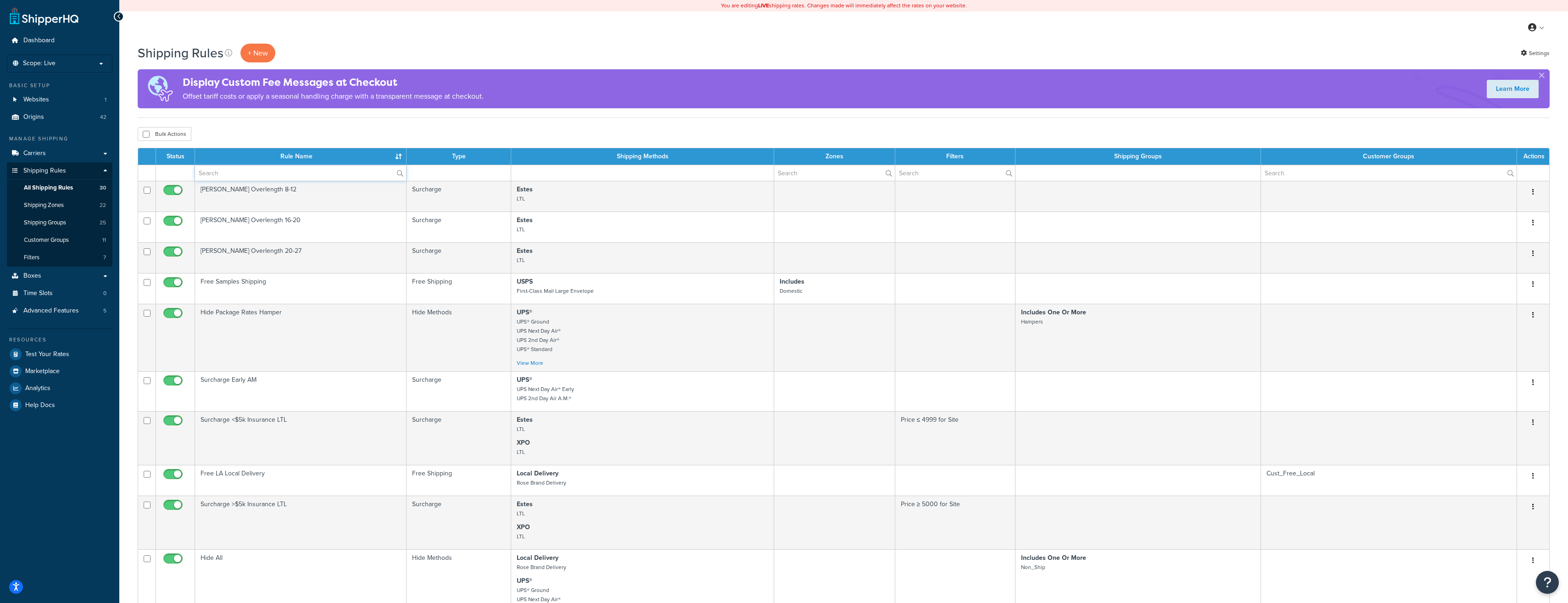
click at [246, 171] on input "text" at bounding box center [300, 173] width 211 height 16
type input "[PERSON_NAME]"
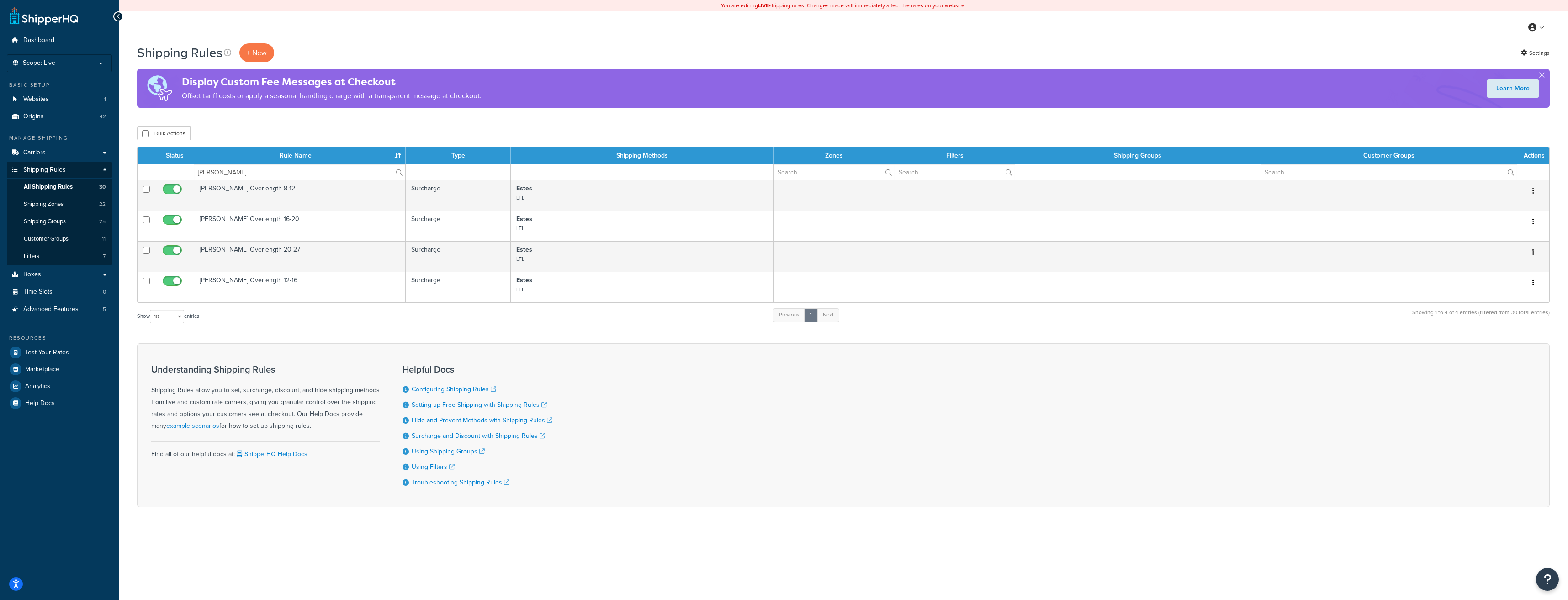
click at [270, 281] on td "[PERSON_NAME] Overlength 12-16" at bounding box center [300, 287] width 212 height 30
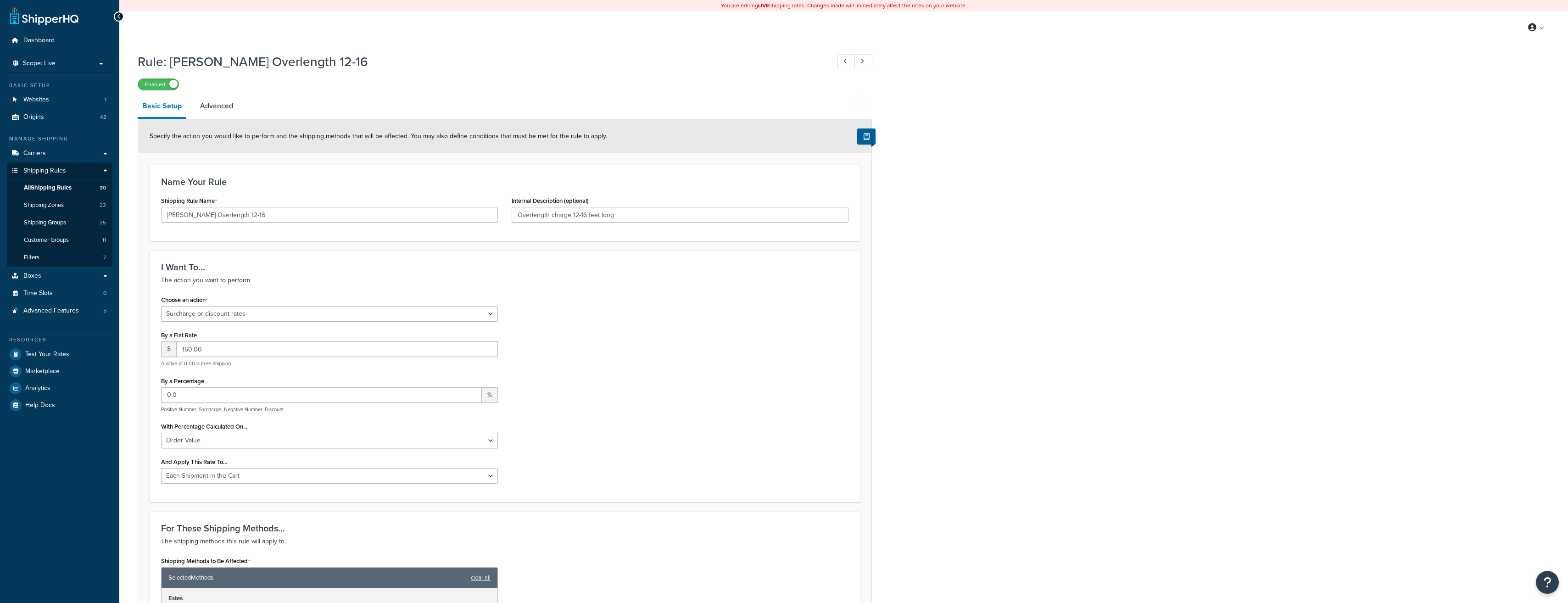
select select "SURCHARGE"
select select "ORDER"
click at [487, 475] on select "Entire Cart Each Shipment in the Cart Each Origin in the Cart Each Shipping Gro…" at bounding box center [329, 476] width 337 height 16
select select "LOCATION"
click at [161, 469] on select "Entire Cart Each Shipment in the Cart Each Origin in the Cart Each Shipping Gro…" at bounding box center [329, 476] width 337 height 16
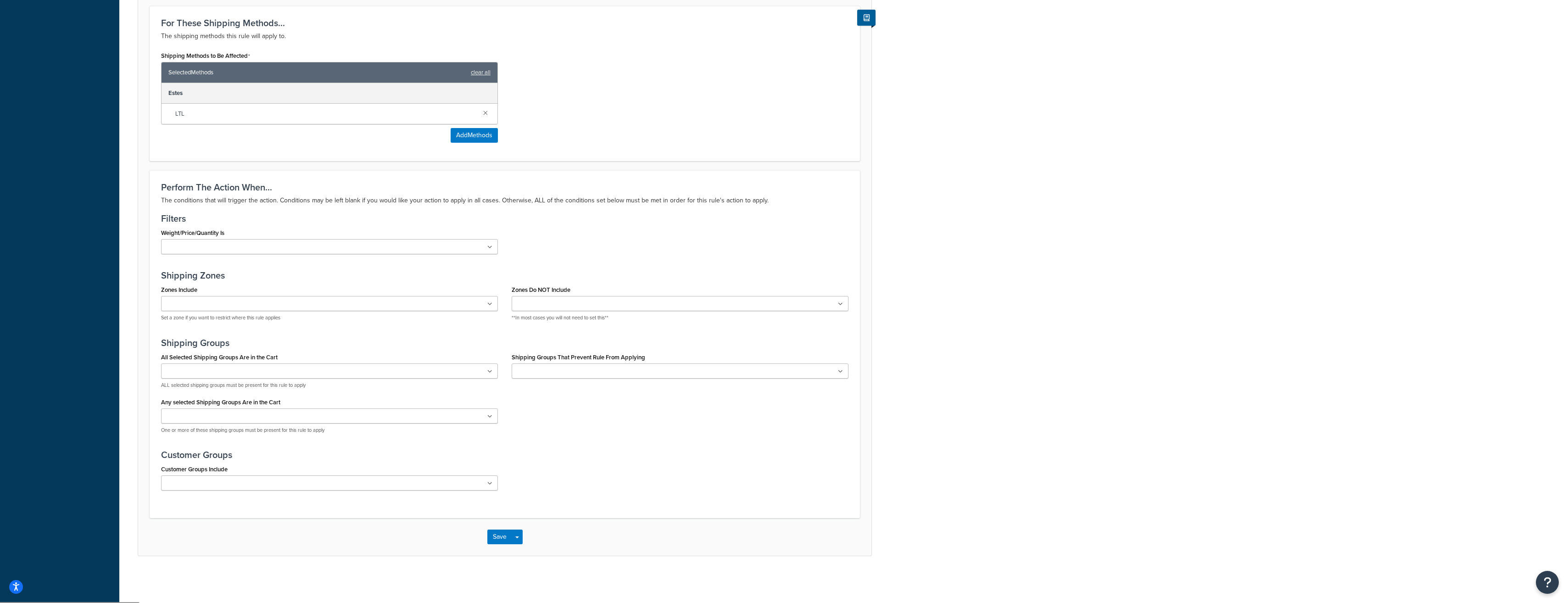
scroll to position [506, 0]
click at [506, 542] on button "Save" at bounding box center [499, 536] width 25 height 15
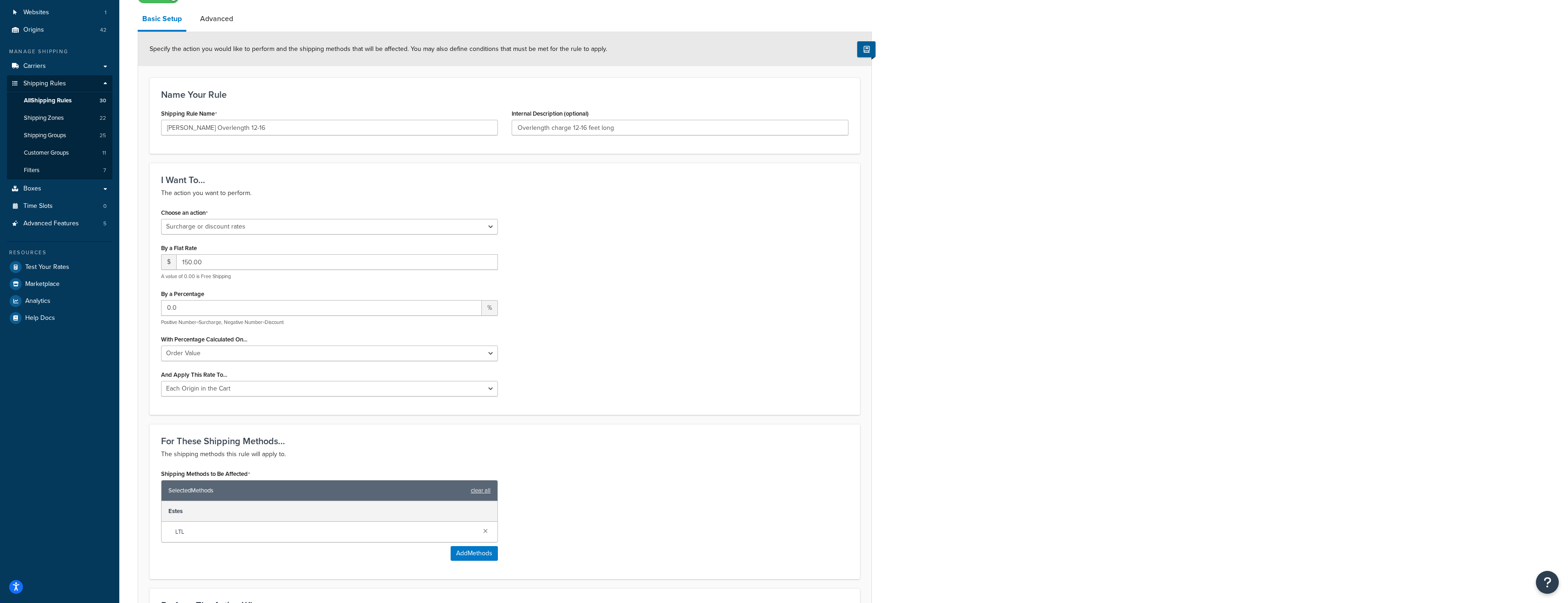
scroll to position [180, 0]
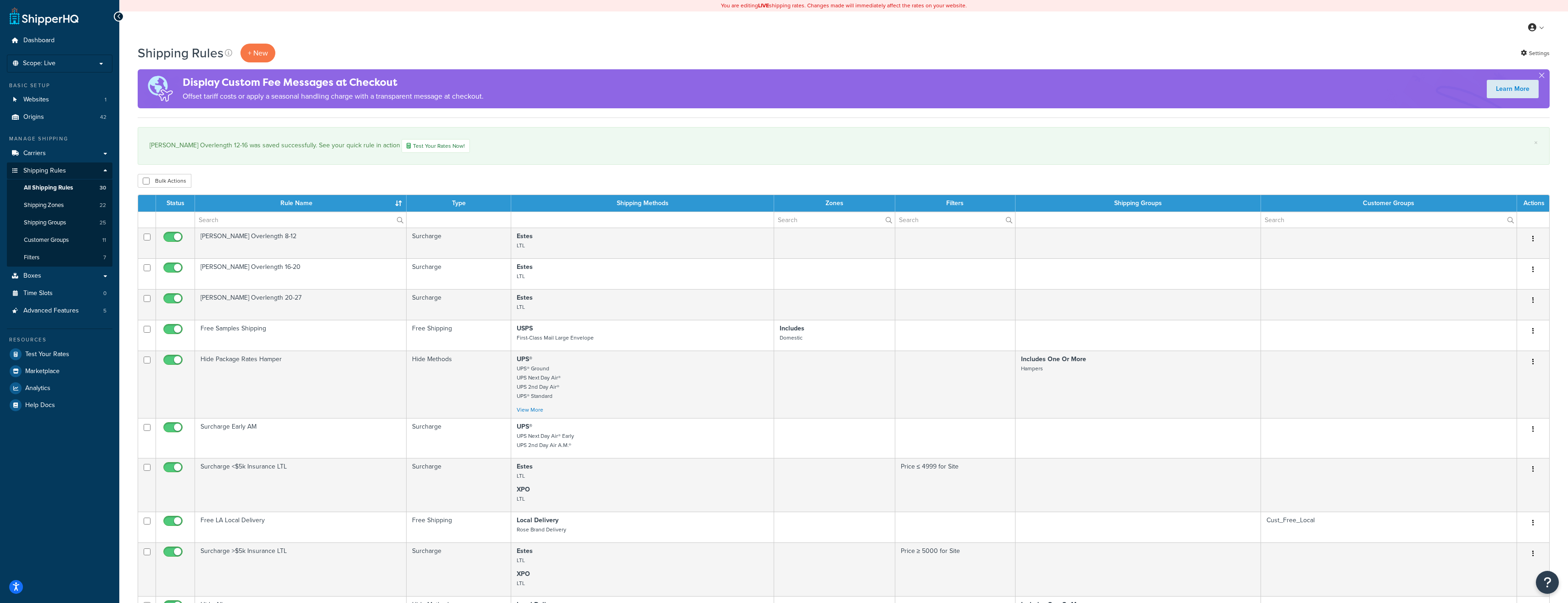
click at [795, 144] on div "Estes Overlength 12-16 was saved successfully. See your quick rule in action Te…" at bounding box center [844, 146] width 1388 height 14
